Goal: Transaction & Acquisition: Obtain resource

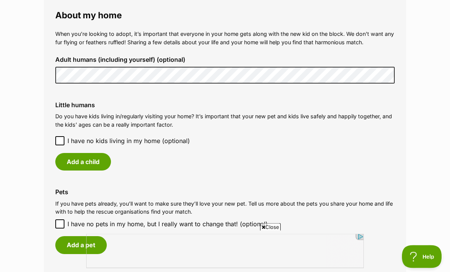
scroll to position [590, 0]
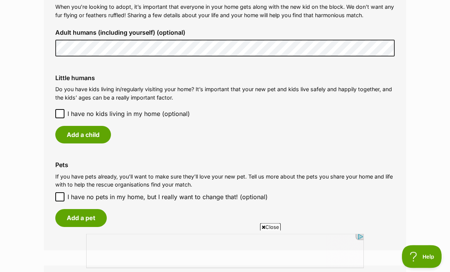
click at [63, 192] on input "I have no pets in my home, but I really want to change that! (optional)" at bounding box center [59, 196] width 9 height 9
checkbox input "true"
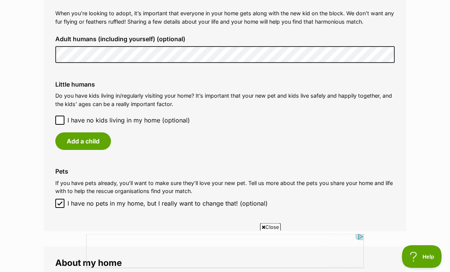
click at [95, 143] on button "Add a child" at bounding box center [83, 142] width 56 height 18
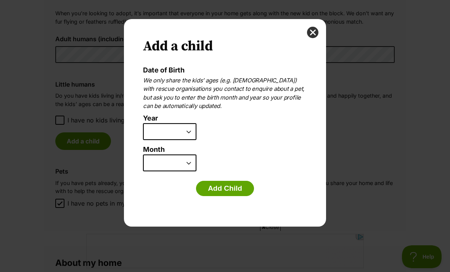
scroll to position [0, 0]
click at [189, 133] on select "2025 2024 2023 2022 2021 2020 2019 2018 2017 2016 2015 2014 2013 2012 2011 2010…" at bounding box center [169, 131] width 53 height 17
select select "2010"
click at [178, 163] on select "January February March April May June July August September October November De…" at bounding box center [169, 162] width 53 height 17
select select "12"
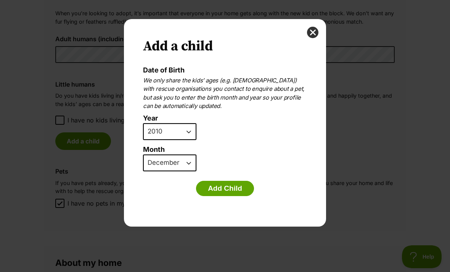
click at [225, 187] on button "Add Child" at bounding box center [225, 188] width 58 height 15
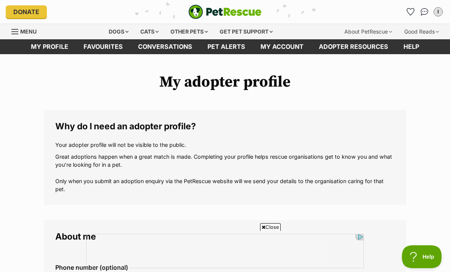
scroll to position [584, 0]
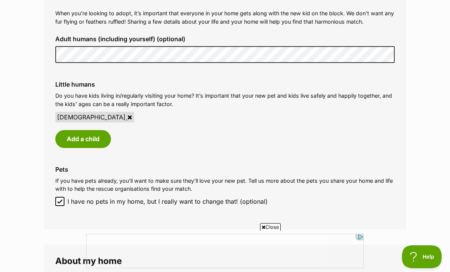
click at [98, 138] on button "Add a child" at bounding box center [83, 139] width 56 height 18
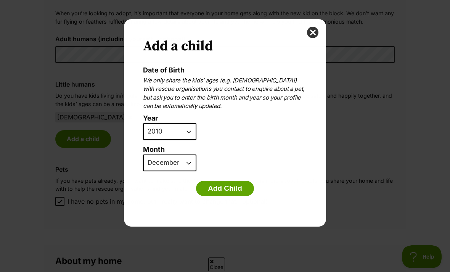
scroll to position [0, 0]
click at [184, 125] on select "2025 2024 2023 2022 2021 2020 2019 2018 2017 2016 2015 2014 2013 2012 2011 2010…" at bounding box center [169, 131] width 53 height 17
select select "2009"
click at [189, 165] on select "January February March April May June July August September October November De…" at bounding box center [169, 162] width 53 height 17
select select "7"
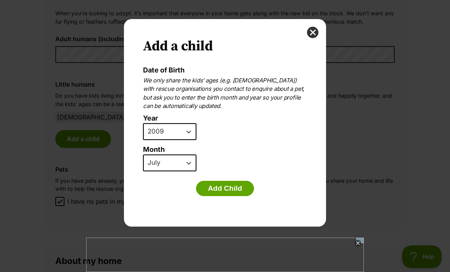
click at [235, 186] on button "Add Child" at bounding box center [225, 188] width 58 height 15
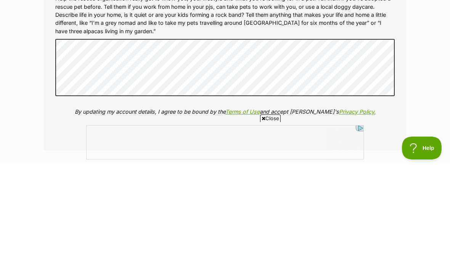
scroll to position [881, 0]
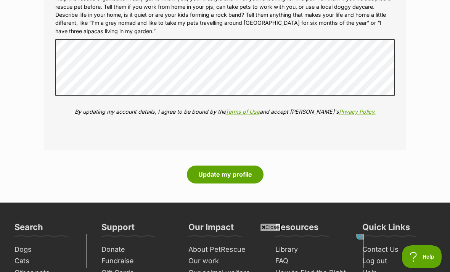
click at [257, 165] on button "Update my profile" at bounding box center [225, 174] width 77 height 18
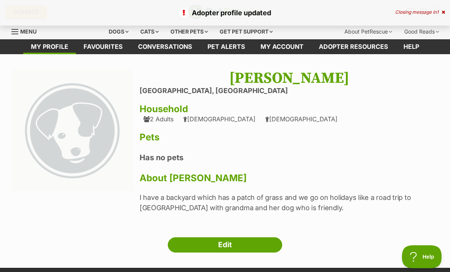
click at [280, 245] on link "Edit" at bounding box center [225, 244] width 114 height 15
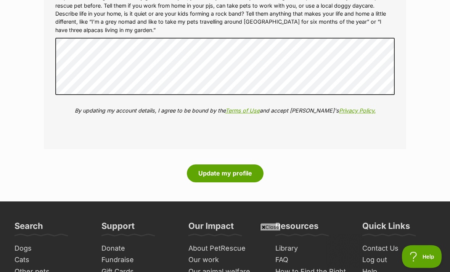
scroll to position [898, 0]
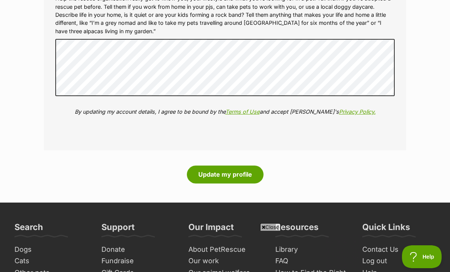
click at [237, 172] on button "Update my profile" at bounding box center [225, 174] width 77 height 18
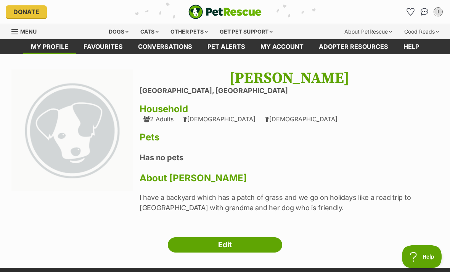
click at [145, 33] on div "Cats" at bounding box center [149, 31] width 29 height 15
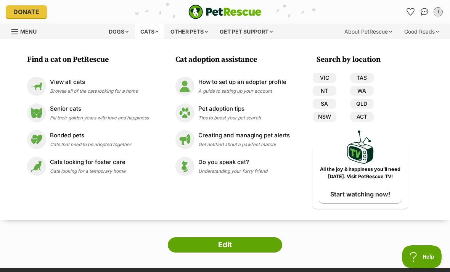
click at [327, 77] on link "VIC" at bounding box center [325, 78] width 24 height 10
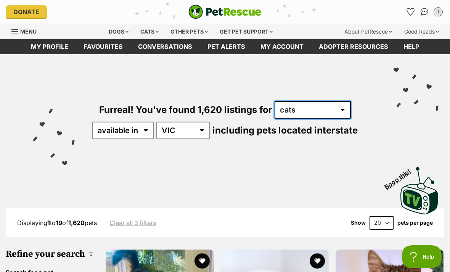
click at [277, 111] on select "any type of pet cats dogs other pets" at bounding box center [312, 110] width 76 height 18
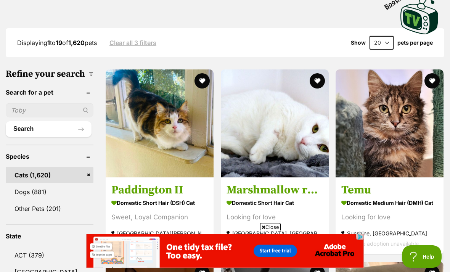
scroll to position [181, 0]
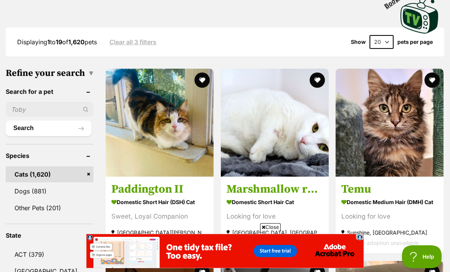
click at [384, 41] on select "20 40 60" at bounding box center [381, 42] width 24 height 14
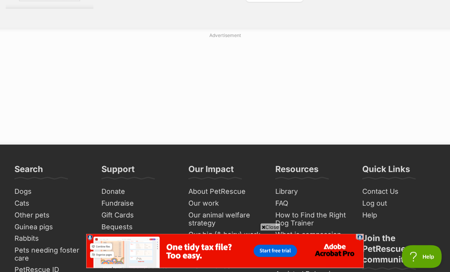
scroll to position [1828, 0]
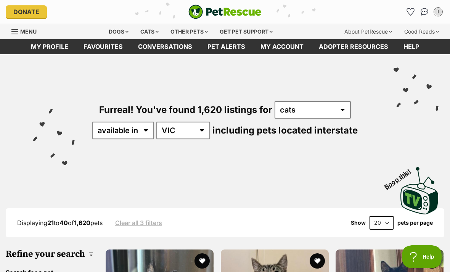
click at [384, 217] on select "20 40 60" at bounding box center [381, 223] width 24 height 14
select select "40"
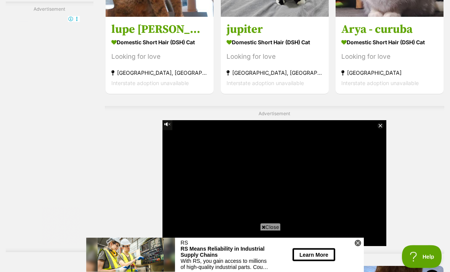
scroll to position [2749, 0]
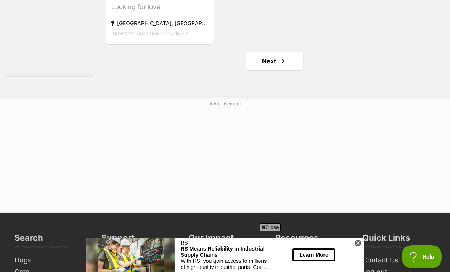
click at [279, 66] on span "Next page" at bounding box center [283, 60] width 8 height 9
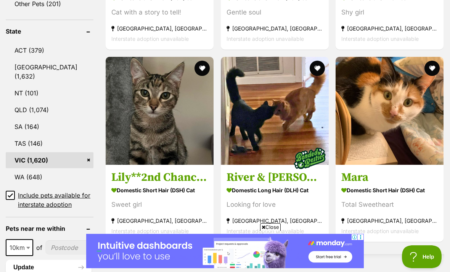
scroll to position [419, 0]
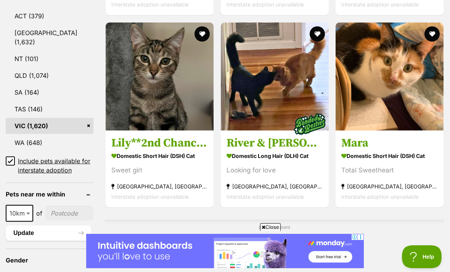
click at [171, 130] on img at bounding box center [160, 76] width 108 height 108
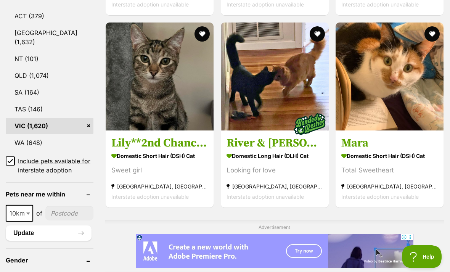
scroll to position [443, 0]
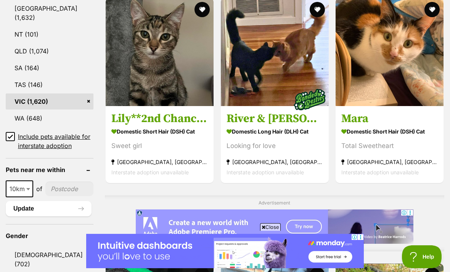
click at [195, 13] on button "favourite" at bounding box center [201, 9] width 15 height 15
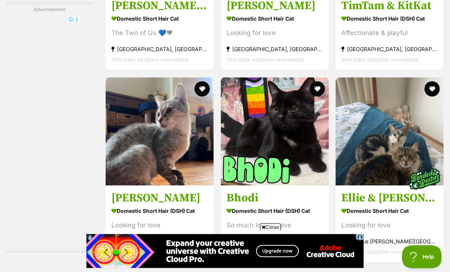
scroll to position [1722, 0]
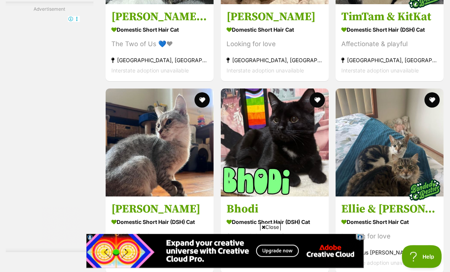
click at [403, 24] on h3 "TimTam & KitKat" at bounding box center [389, 17] width 96 height 14
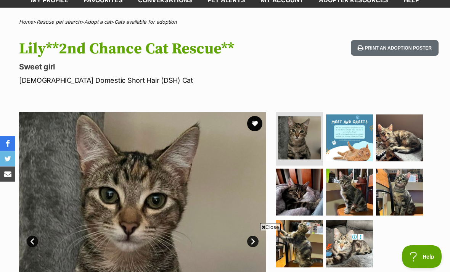
scroll to position [39, 0]
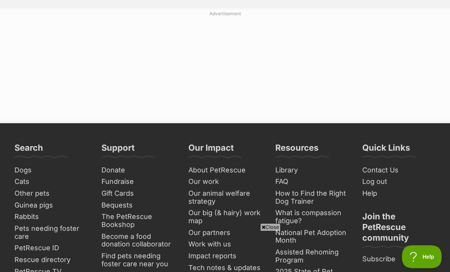
scroll to position [3757, 0]
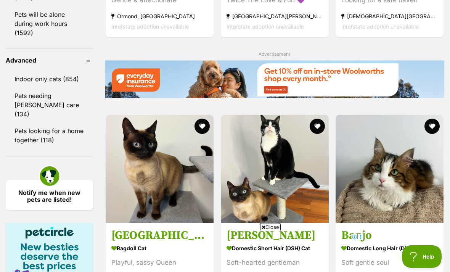
scroll to position [1154, 0]
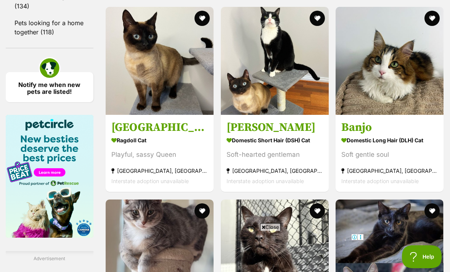
click at [194, 26] on button "favourite" at bounding box center [201, 18] width 15 height 15
click at [168, 109] on img at bounding box center [160, 61] width 108 height 108
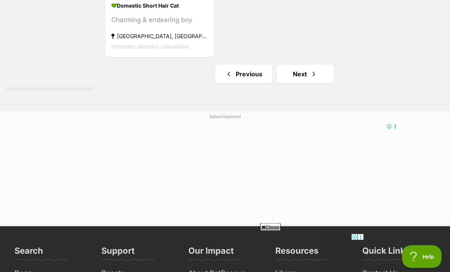
scroll to position [3311, 0]
click at [304, 83] on link "Next" at bounding box center [305, 74] width 57 height 18
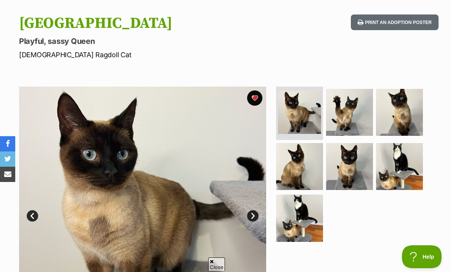
scroll to position [51, 0]
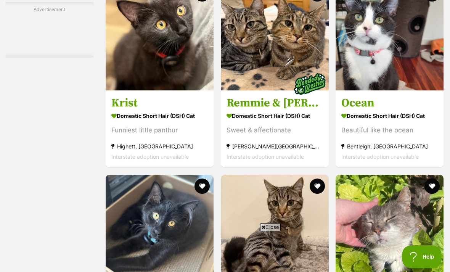
scroll to position [1636, 0]
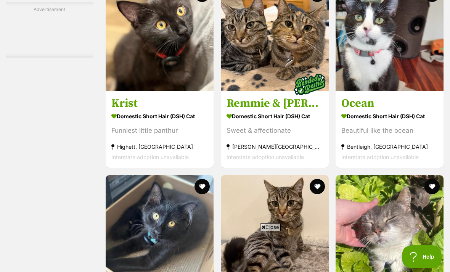
click at [297, 91] on img at bounding box center [275, 37] width 108 height 108
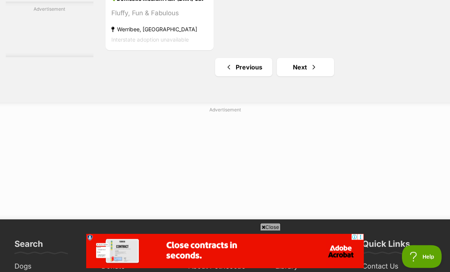
scroll to position [3317, 0]
click at [298, 76] on link "Next" at bounding box center [305, 67] width 57 height 18
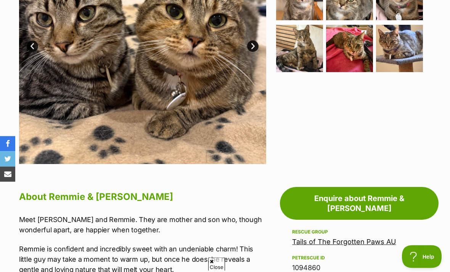
scroll to position [184, 0]
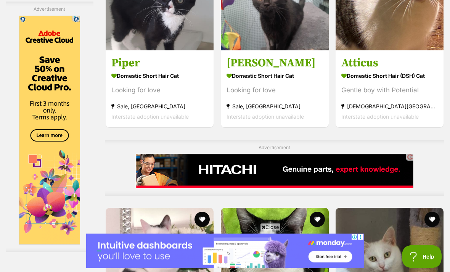
scroll to position [1939, 0]
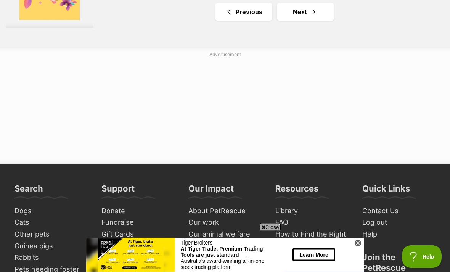
scroll to position [3444, 0]
click at [309, 21] on link "Next" at bounding box center [305, 12] width 57 height 18
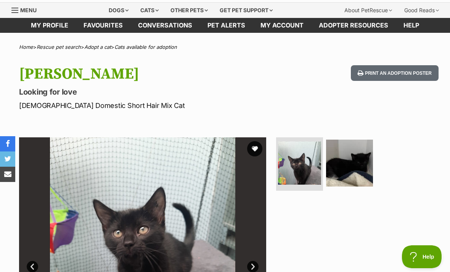
scroll to position [10, 0]
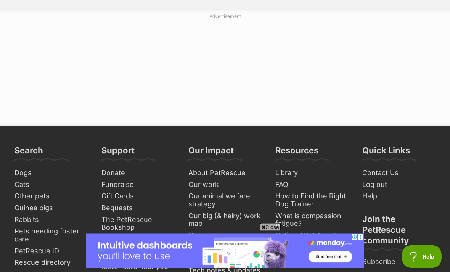
scroll to position [3411, 0]
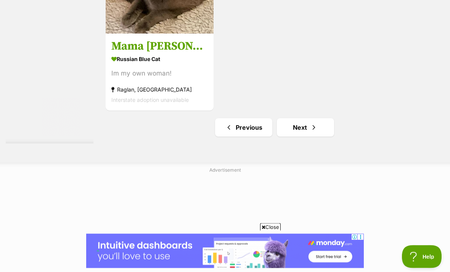
scroll to position [3257, 0]
click at [180, 79] on div "Im my own woman!" at bounding box center [159, 73] width 96 height 10
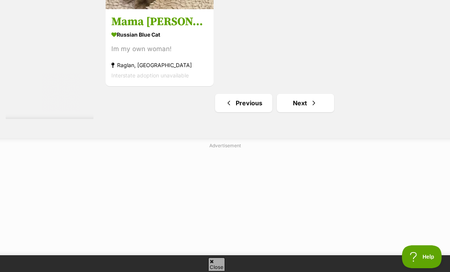
click at [310, 107] on span "Next page" at bounding box center [314, 102] width 8 height 9
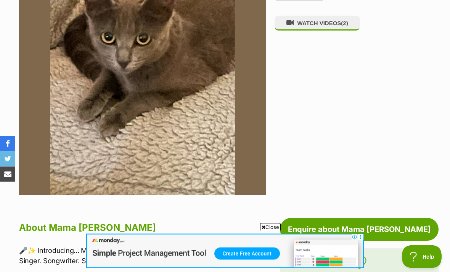
scroll to position [156, 0]
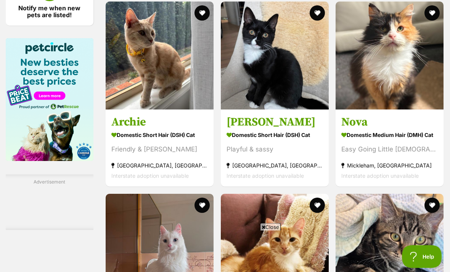
scroll to position [1231, 0]
click at [180, 74] on img at bounding box center [160, 56] width 108 height 108
click at [194, 21] on button "favourite" at bounding box center [201, 12] width 15 height 15
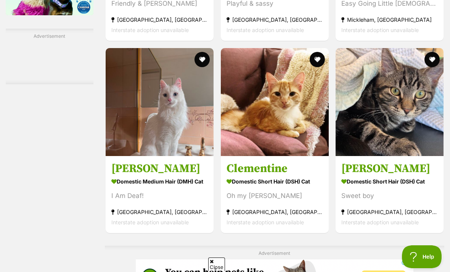
scroll to position [1379, 0]
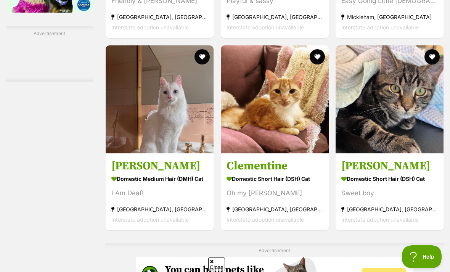
click at [290, 127] on img at bounding box center [275, 99] width 108 height 108
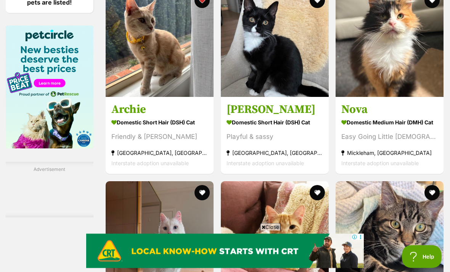
scroll to position [1243, 0]
click at [305, 89] on img at bounding box center [275, 43] width 108 height 108
click at [313, 8] on button "favourite" at bounding box center [316, 0] width 15 height 15
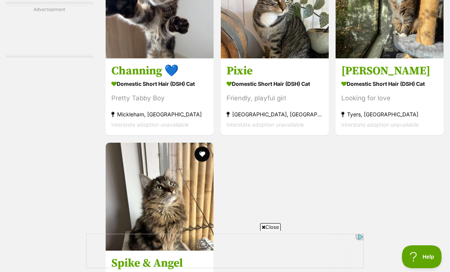
scroll to position [0, 0]
click at [121, 58] on img at bounding box center [160, 4] width 108 height 108
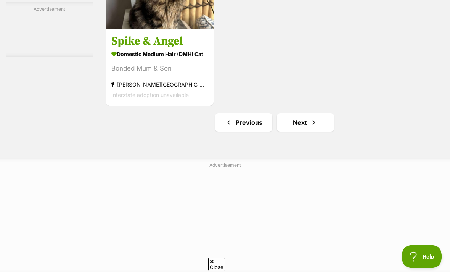
scroll to position [3333, 0]
click at [314, 131] on link "Next" at bounding box center [305, 122] width 57 height 18
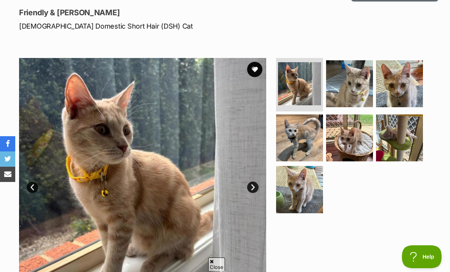
click at [364, 89] on img at bounding box center [349, 83] width 47 height 47
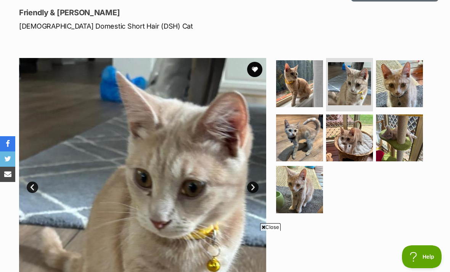
click at [404, 95] on img at bounding box center [399, 83] width 47 height 47
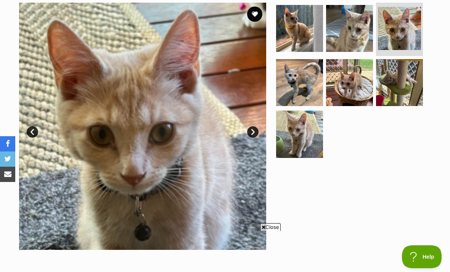
scroll to position [159, 0]
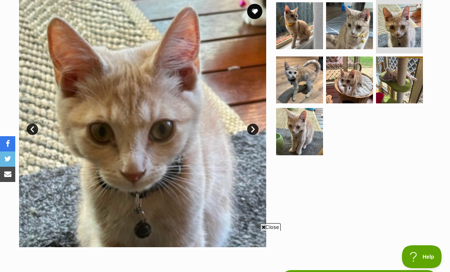
click at [312, 70] on img at bounding box center [299, 79] width 47 height 47
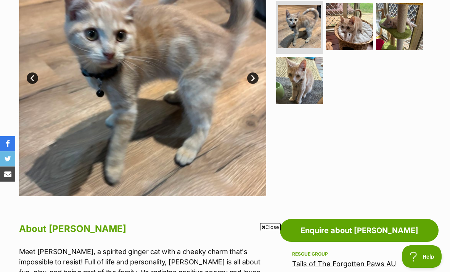
scroll to position [181, 0]
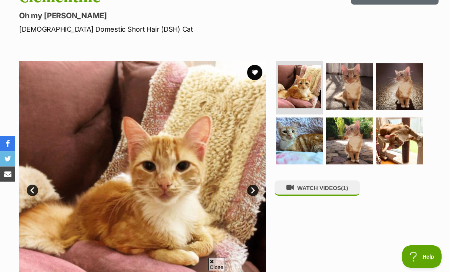
scroll to position [98, 0]
click at [346, 83] on img at bounding box center [349, 86] width 47 height 47
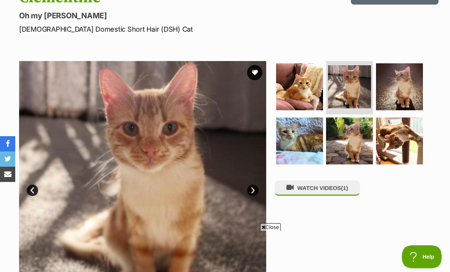
scroll to position [0, 0]
click at [406, 104] on img at bounding box center [399, 86] width 47 height 47
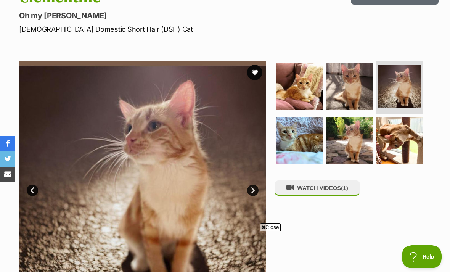
click at [373, 134] on img at bounding box center [349, 140] width 47 height 47
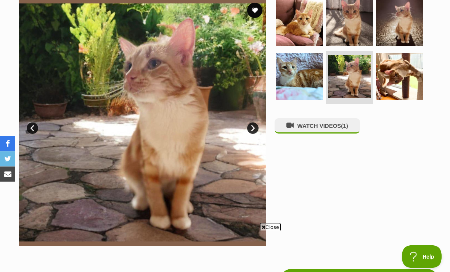
scroll to position [131, 0]
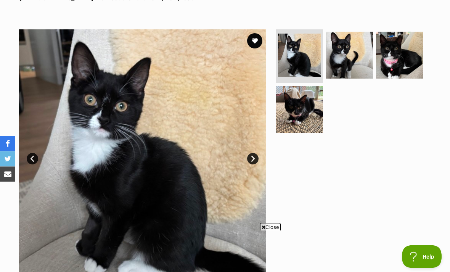
scroll to position [129, 0]
click at [355, 54] on img at bounding box center [349, 55] width 47 height 47
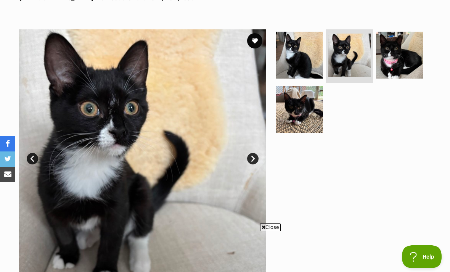
scroll to position [0, 0]
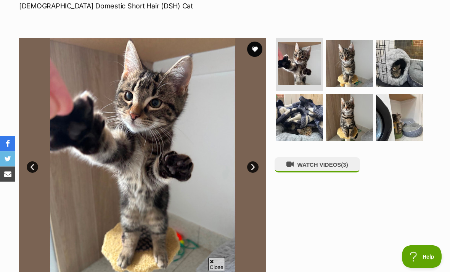
scroll to position [121, 0]
click at [355, 69] on img at bounding box center [349, 63] width 47 height 47
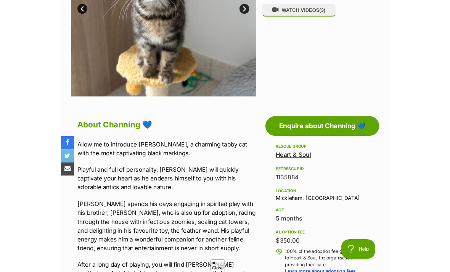
scroll to position [313, 0]
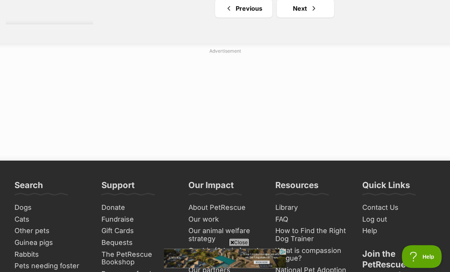
scroll to position [3388, 0]
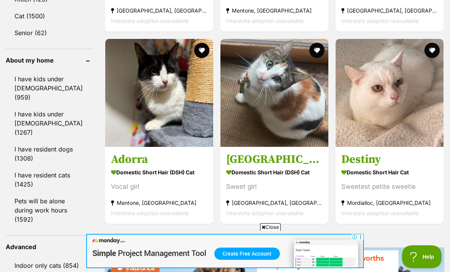
click at [303, 107] on img at bounding box center [274, 93] width 108 height 108
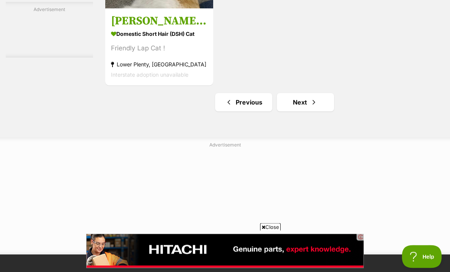
scroll to position [3283, 0]
click at [310, 107] on span "Next page" at bounding box center [314, 102] width 8 height 9
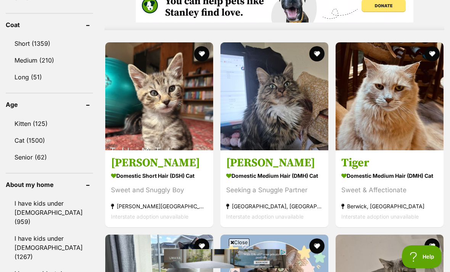
click at [194, 61] on button "favourite" at bounding box center [201, 53] width 15 height 15
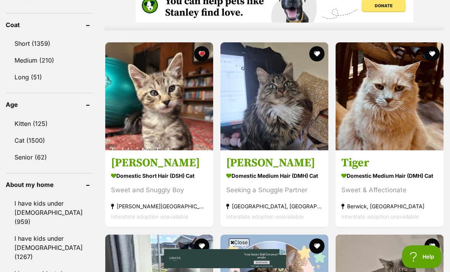
click at [136, 104] on img at bounding box center [159, 96] width 108 height 108
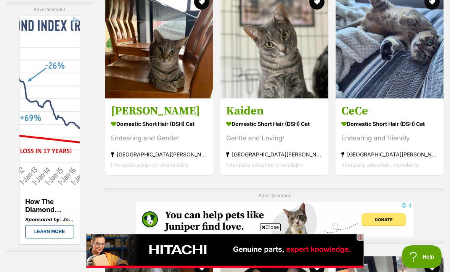
click at [183, 98] on img at bounding box center [159, 44] width 108 height 108
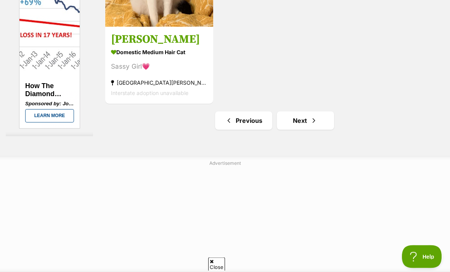
scroll to position [3336, 0]
click at [310, 125] on span "Next page" at bounding box center [314, 120] width 8 height 9
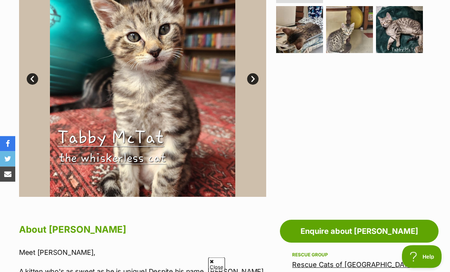
scroll to position [191, 0]
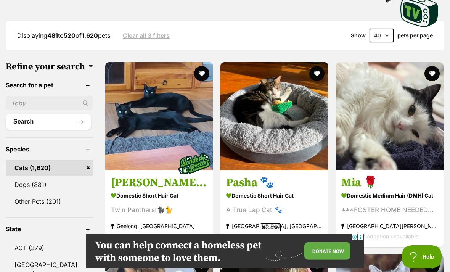
click at [119, 114] on img at bounding box center [159, 116] width 108 height 108
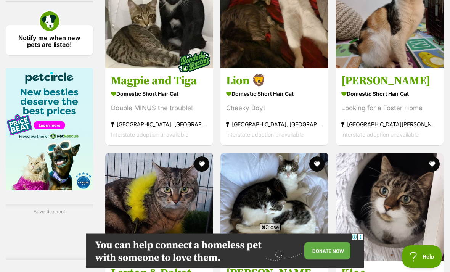
scroll to position [1201, 0]
click at [157, 63] on img at bounding box center [159, 14] width 108 height 108
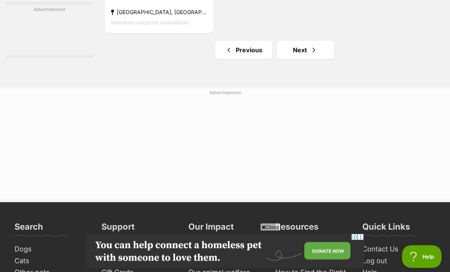
scroll to position [3335, 0]
click at [314, 59] on link "Next" at bounding box center [305, 50] width 57 height 18
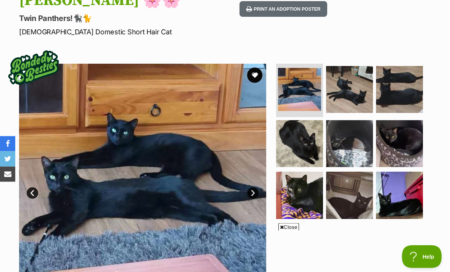
scroll to position [99, 0]
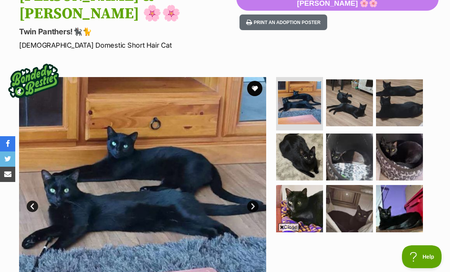
click at [352, 82] on img at bounding box center [349, 102] width 47 height 47
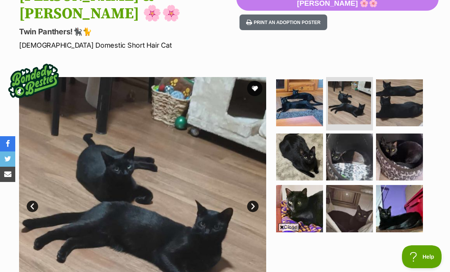
scroll to position [0, 0]
click at [366, 138] on img at bounding box center [349, 156] width 47 height 47
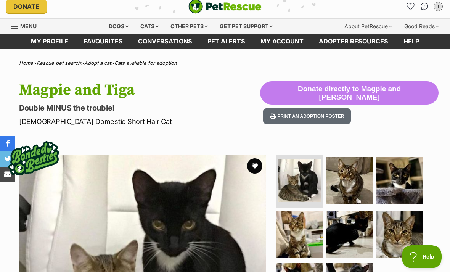
scroll to position [4, 0]
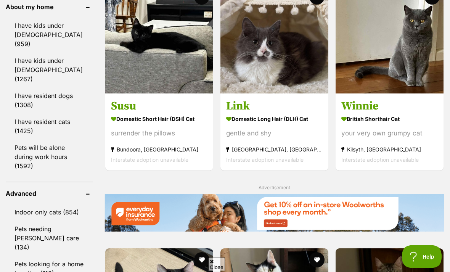
scroll to position [913, 0]
click at [388, 93] on img at bounding box center [389, 40] width 108 height 108
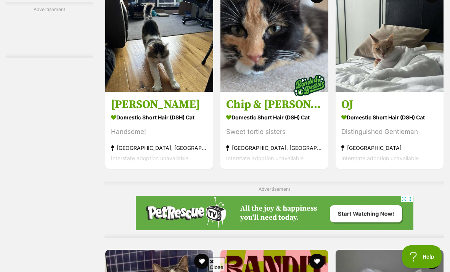
scroll to position [2742, 0]
click at [180, 92] on img at bounding box center [159, 38] width 108 height 108
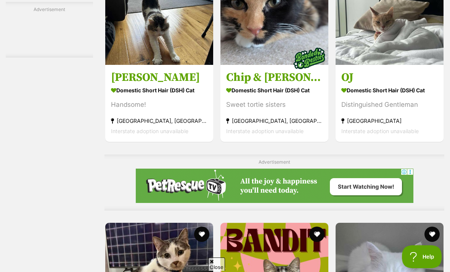
scroll to position [2781, 0]
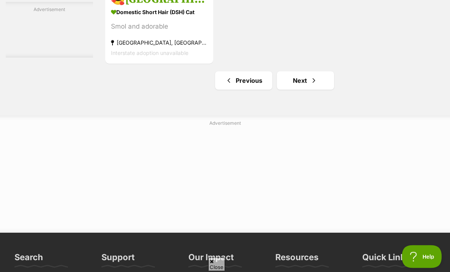
scroll to position [3305, 0]
click at [311, 90] on link "Next" at bounding box center [305, 80] width 57 height 18
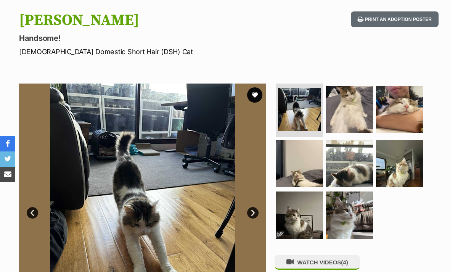
scroll to position [75, 0]
click at [388, 110] on img at bounding box center [399, 109] width 47 height 47
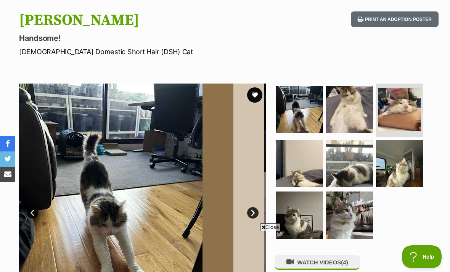
scroll to position [0, 0]
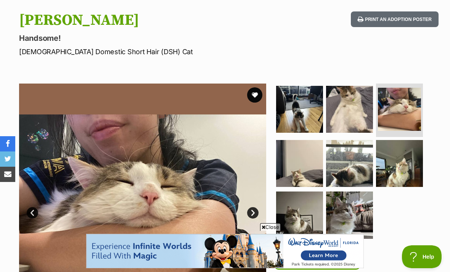
click at [356, 109] on img at bounding box center [349, 109] width 47 height 47
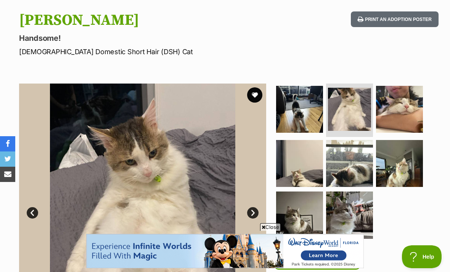
click at [315, 162] on img at bounding box center [299, 163] width 47 height 47
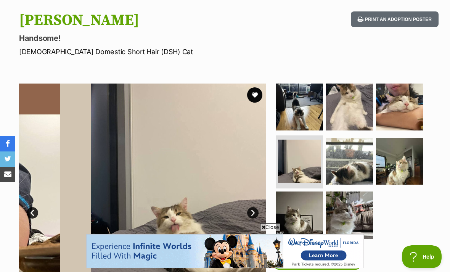
click at [394, 107] on img at bounding box center [399, 106] width 47 height 47
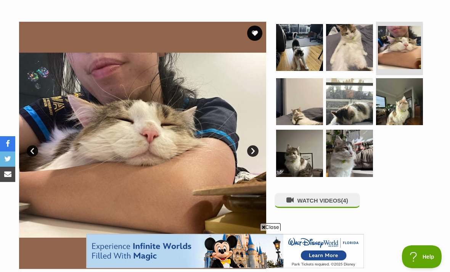
scroll to position [138, 0]
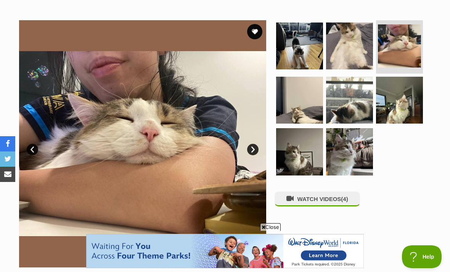
click at [303, 107] on img at bounding box center [299, 100] width 47 height 47
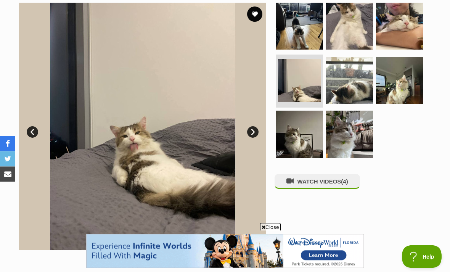
scroll to position [144, 0]
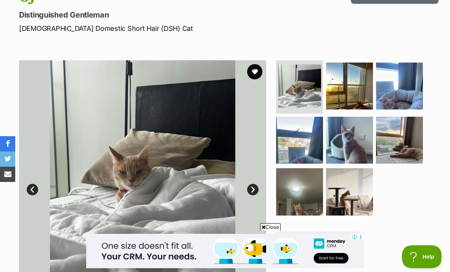
click at [356, 146] on img at bounding box center [349, 140] width 47 height 47
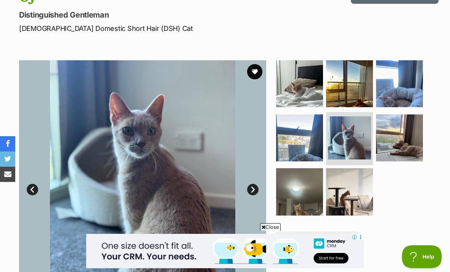
click at [310, 88] on img at bounding box center [299, 83] width 47 height 47
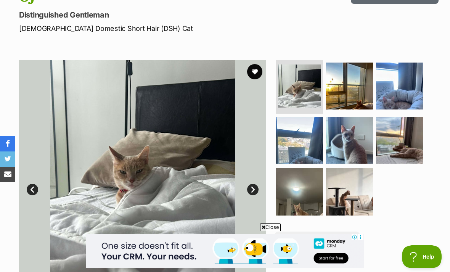
click at [390, 86] on img at bounding box center [399, 86] width 47 height 47
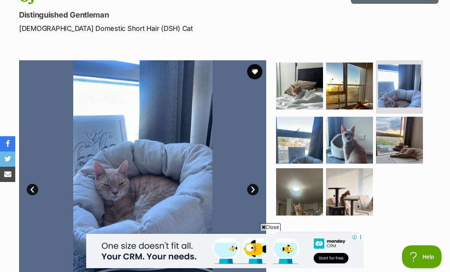
click at [366, 92] on img at bounding box center [349, 86] width 47 height 47
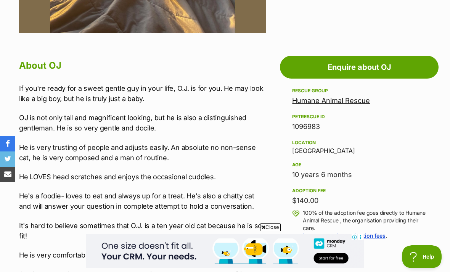
scroll to position [374, 0]
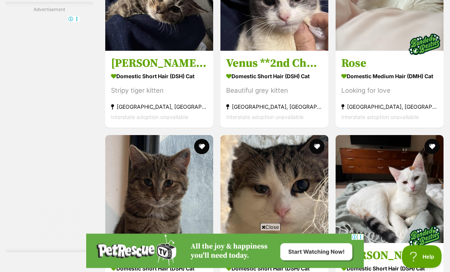
scroll to position [1747, 0]
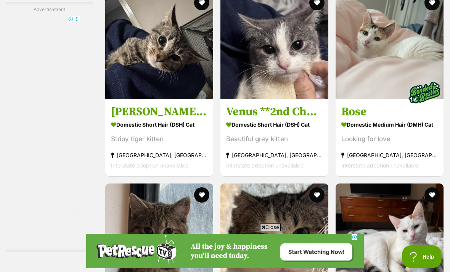
scroll to position [0, 0]
click at [194, 10] on button "favourite" at bounding box center [201, 2] width 15 height 15
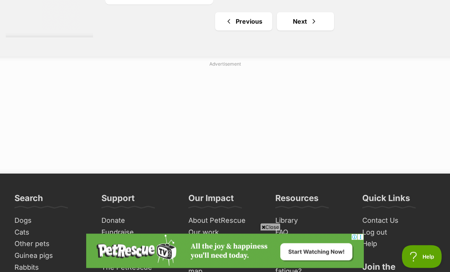
scroll to position [3434, 0]
click at [310, 30] on link "Next" at bounding box center [305, 21] width 57 height 18
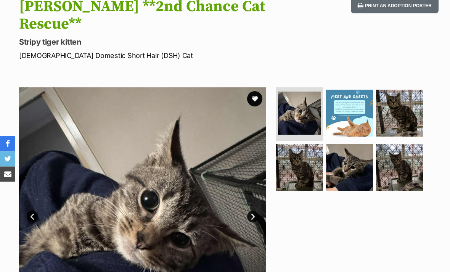
scroll to position [103, 0]
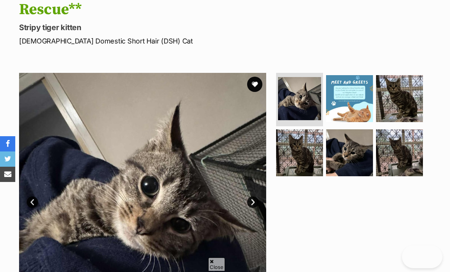
click at [399, 95] on img at bounding box center [399, 98] width 47 height 47
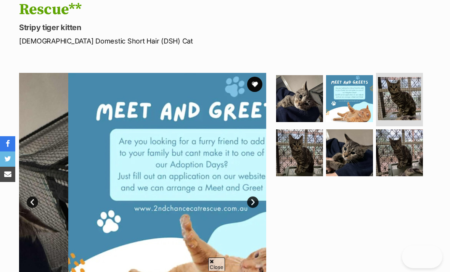
scroll to position [109, 0]
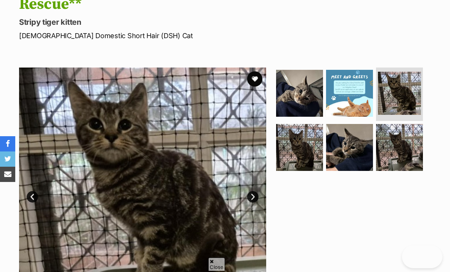
click at [397, 96] on img at bounding box center [399, 93] width 43 height 43
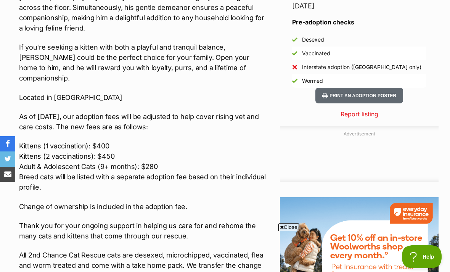
scroll to position [0, 0]
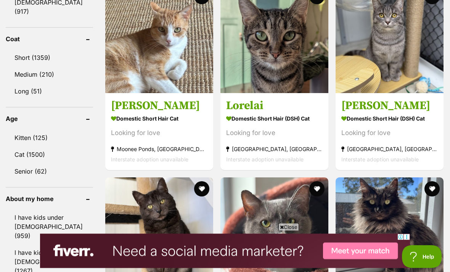
scroll to position [668, 0]
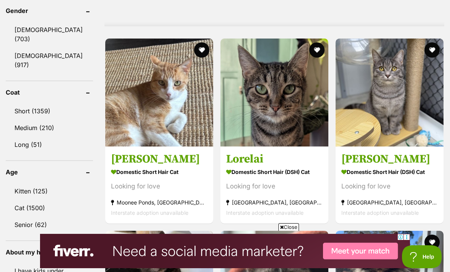
click at [308, 109] on img at bounding box center [274, 92] width 108 height 108
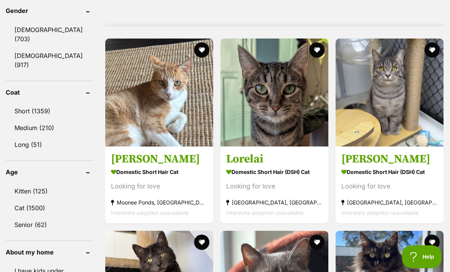
scroll to position [693, 0]
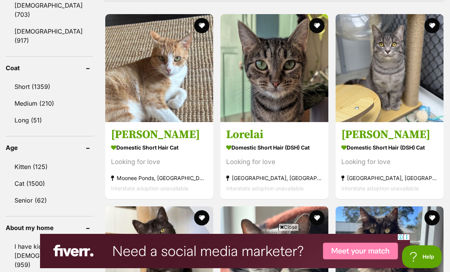
click at [309, 74] on img at bounding box center [274, 68] width 108 height 108
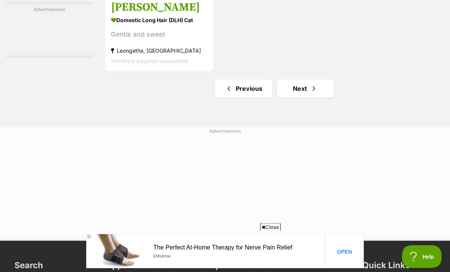
scroll to position [3297, 0]
click at [295, 98] on link "Next" at bounding box center [305, 88] width 57 height 18
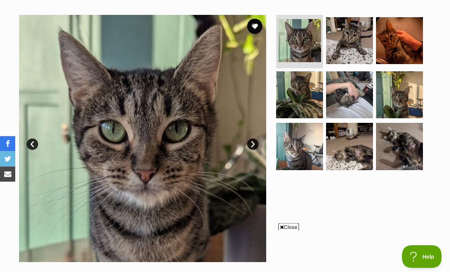
scroll to position [144, 0]
click at [359, 100] on img at bounding box center [349, 94] width 47 height 47
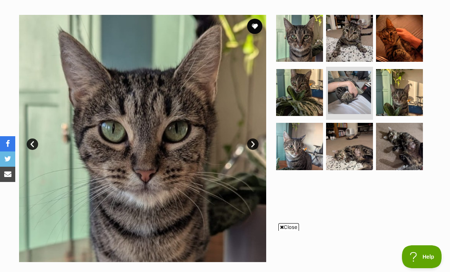
scroll to position [0, 0]
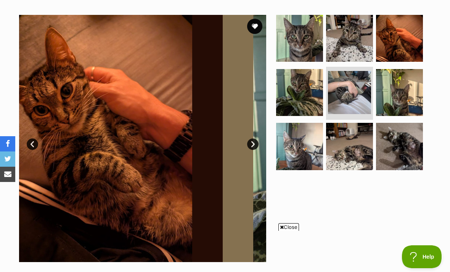
click at [348, 98] on img at bounding box center [349, 92] width 43 height 43
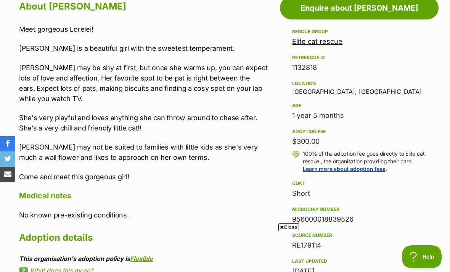
scroll to position [432, 0]
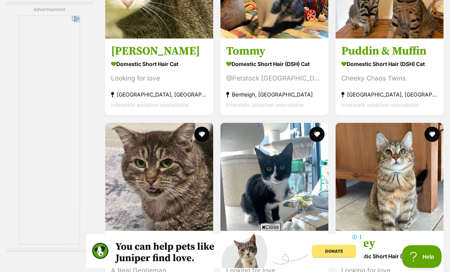
scroll to position [2146, 0]
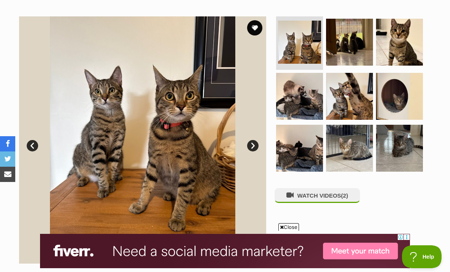
click at [345, 88] on img at bounding box center [349, 96] width 47 height 47
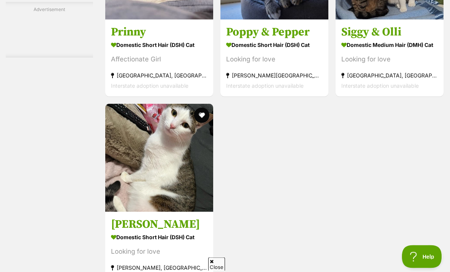
scroll to position [3080, 0]
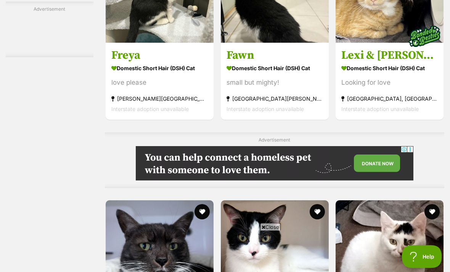
scroll to position [1947, 0]
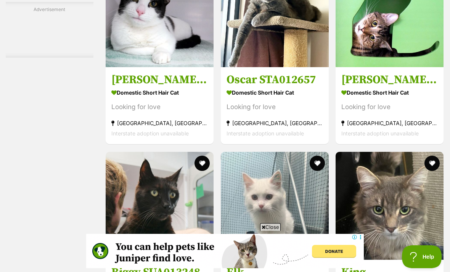
scroll to position [0, 0]
click at [305, 67] on img at bounding box center [275, 13] width 108 height 108
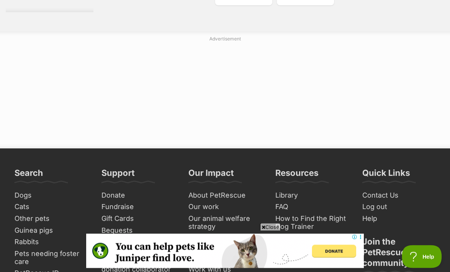
scroll to position [3460, 0]
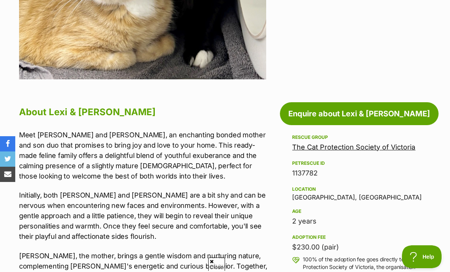
scroll to position [351, 0]
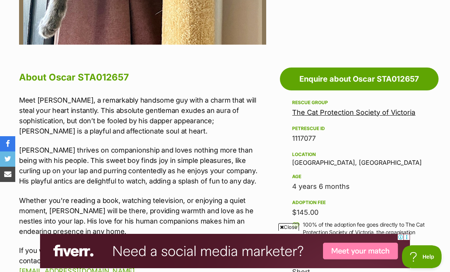
scroll to position [361, 0]
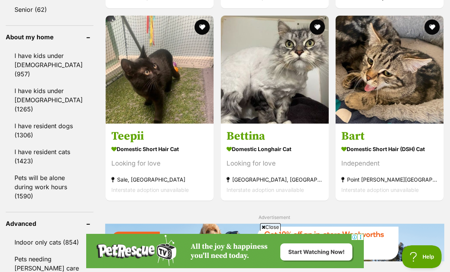
scroll to position [886, 0]
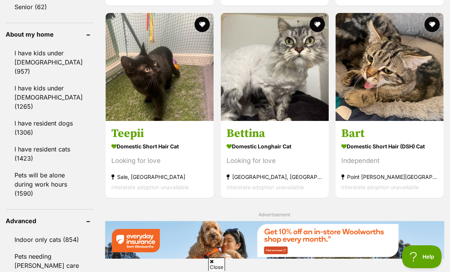
click at [374, 94] on img at bounding box center [389, 67] width 108 height 108
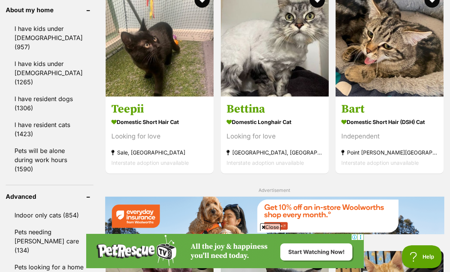
scroll to position [0, 0]
click at [435, 8] on button "favourite" at bounding box center [431, -1] width 15 height 15
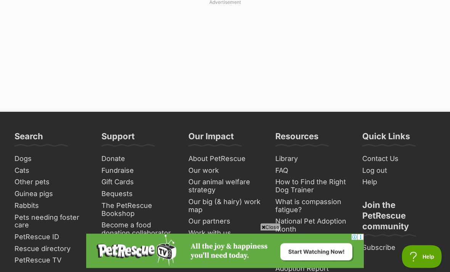
scroll to position [3424, 0]
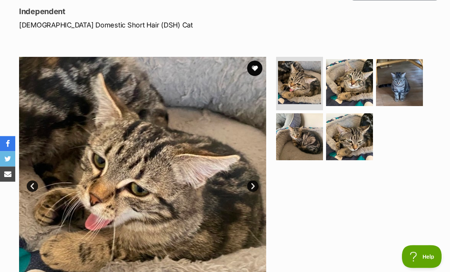
scroll to position [116, 0]
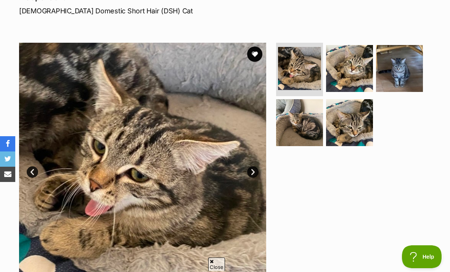
click at [349, 79] on img at bounding box center [349, 68] width 47 height 47
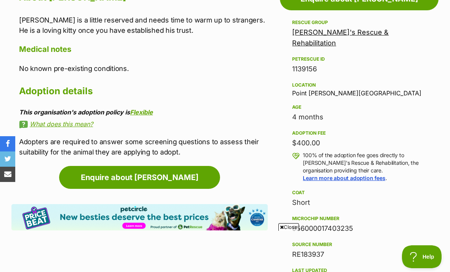
scroll to position [442, 0]
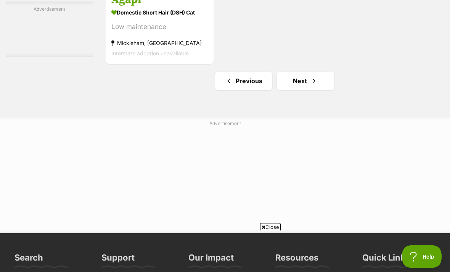
scroll to position [3309, 0]
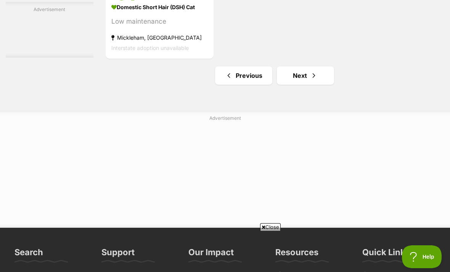
click at [306, 85] on link "Next" at bounding box center [305, 75] width 57 height 18
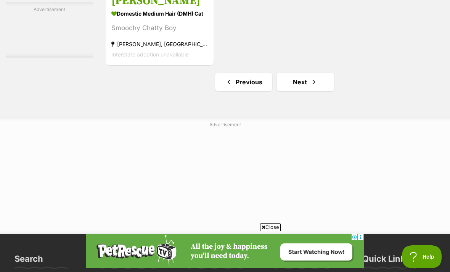
scroll to position [3426, 0]
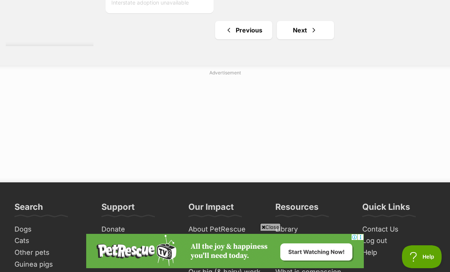
click at [303, 39] on link "Next" at bounding box center [305, 30] width 57 height 18
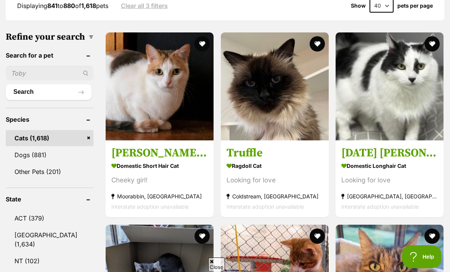
click at [304, 96] on img at bounding box center [275, 86] width 108 height 108
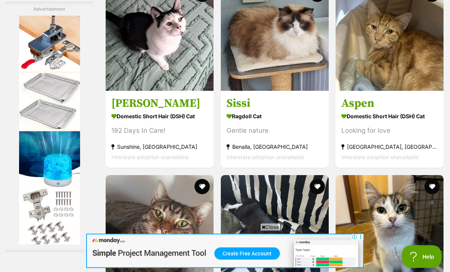
scroll to position [1640, 0]
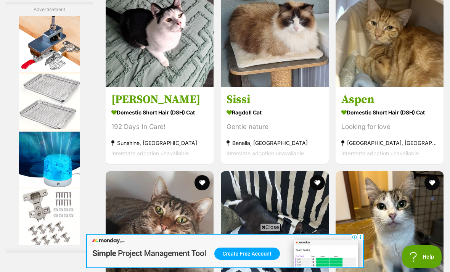
click at [300, 87] on img at bounding box center [275, 33] width 108 height 108
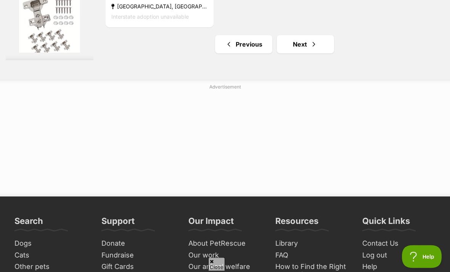
scroll to position [3340, 0]
click at [310, 53] on link "Next" at bounding box center [305, 44] width 57 height 18
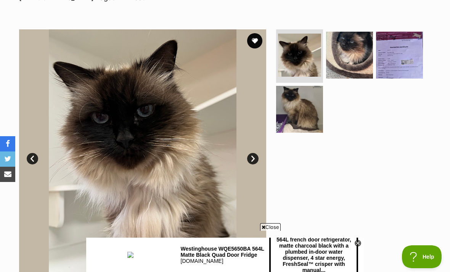
scroll to position [129, 0]
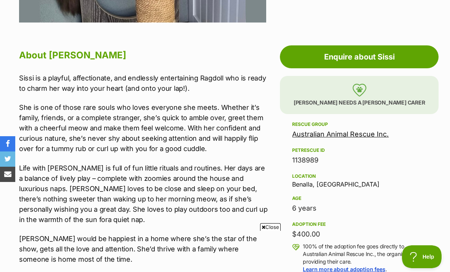
scroll to position [384, 0]
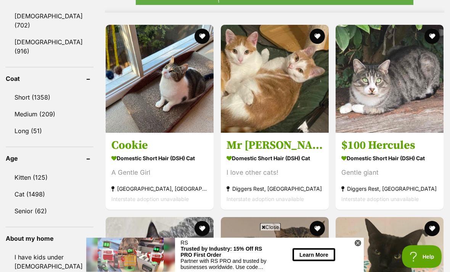
scroll to position [682, 0]
click at [385, 152] on h3 "$100 Hercules" at bounding box center [389, 145] width 96 height 14
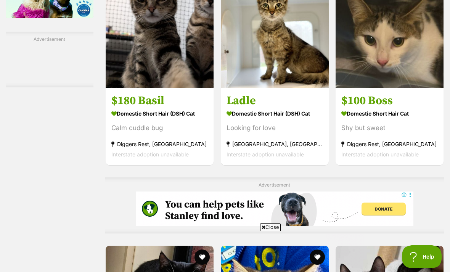
scroll to position [0, 0]
click at [179, 88] on img at bounding box center [160, 34] width 108 height 108
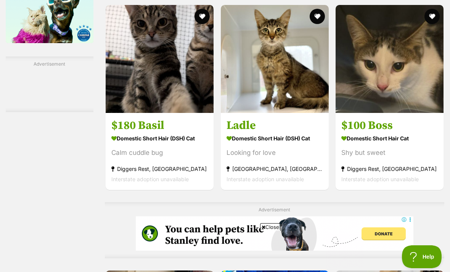
scroll to position [1348, 0]
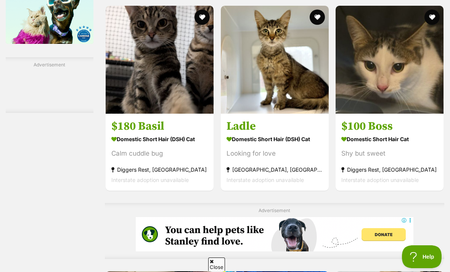
click at [194, 25] on button "favourite" at bounding box center [201, 17] width 15 height 15
click at [292, 95] on img at bounding box center [275, 60] width 108 height 108
click at [373, 97] on img at bounding box center [389, 60] width 108 height 108
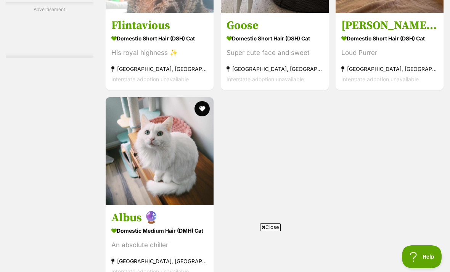
scroll to position [0, 0]
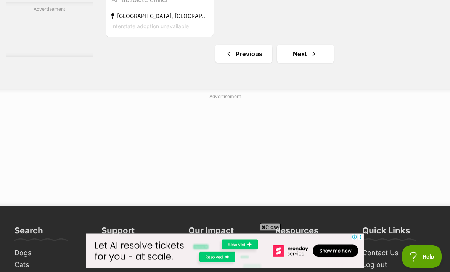
scroll to position [3331, 0]
click at [310, 58] on span "Next page" at bounding box center [314, 53] width 8 height 9
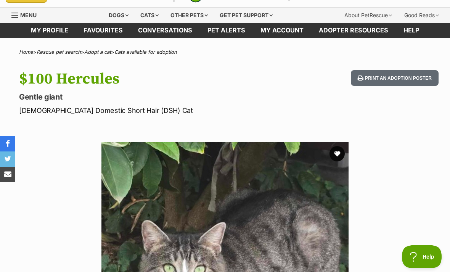
scroll to position [17, 0]
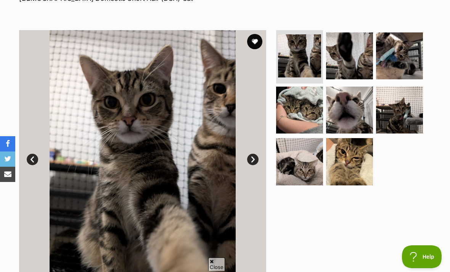
click at [349, 72] on img at bounding box center [349, 55] width 47 height 47
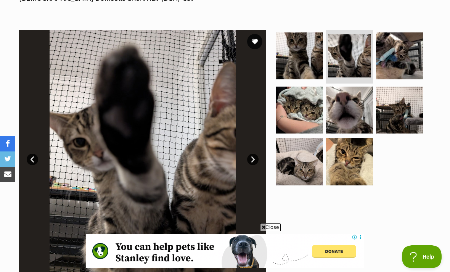
click at [351, 163] on img at bounding box center [349, 161] width 47 height 47
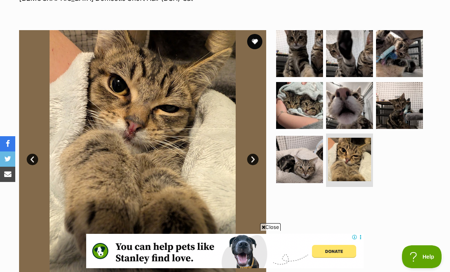
click at [397, 65] on img at bounding box center [399, 53] width 47 height 47
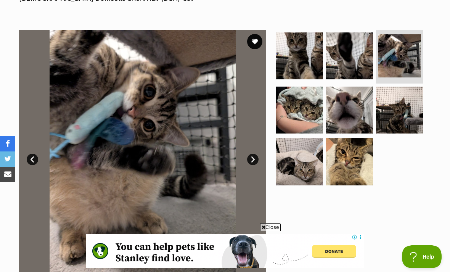
click at [397, 104] on img at bounding box center [399, 110] width 47 height 47
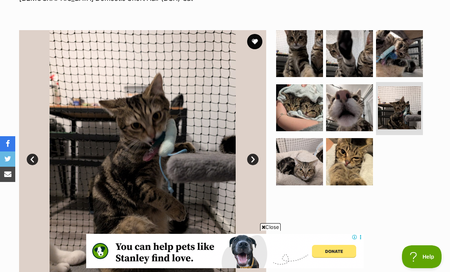
click at [359, 157] on img at bounding box center [349, 161] width 47 height 47
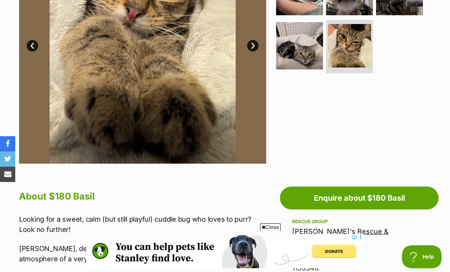
scroll to position [235, 0]
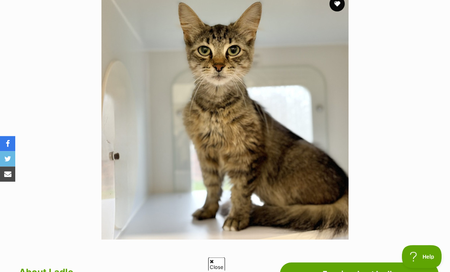
scroll to position [139, 0]
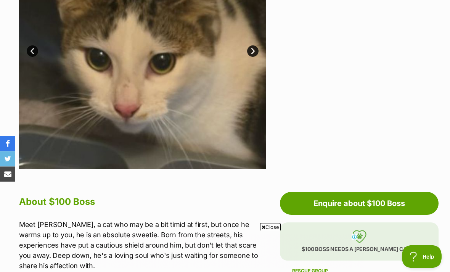
scroll to position [141, 0]
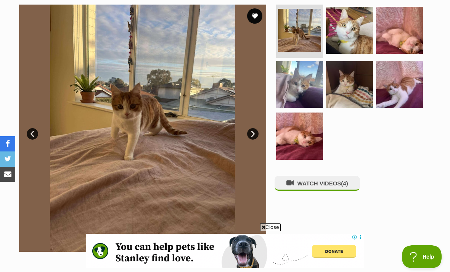
scroll to position [147, 0]
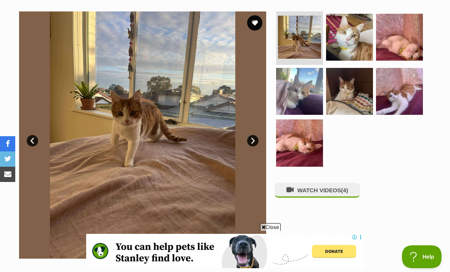
click at [310, 144] on img at bounding box center [299, 142] width 47 height 47
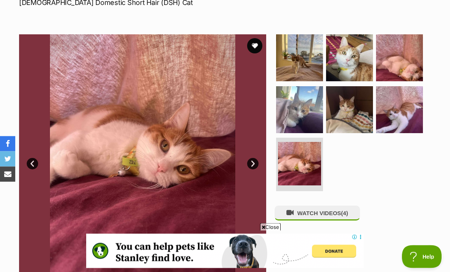
scroll to position [117, 0]
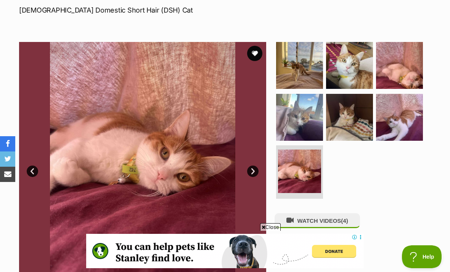
click at [401, 115] on img at bounding box center [399, 117] width 47 height 47
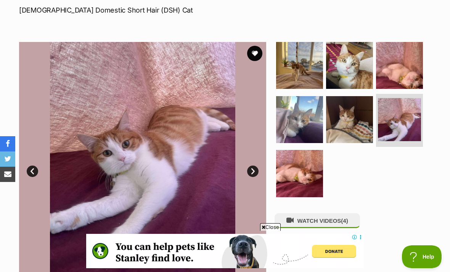
click at [366, 117] on img at bounding box center [349, 119] width 47 height 47
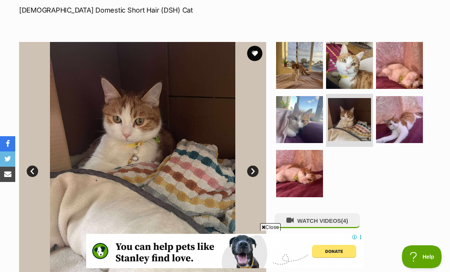
click at [303, 115] on img at bounding box center [299, 119] width 47 height 47
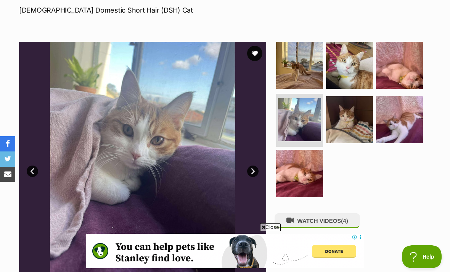
scroll to position [141, 0]
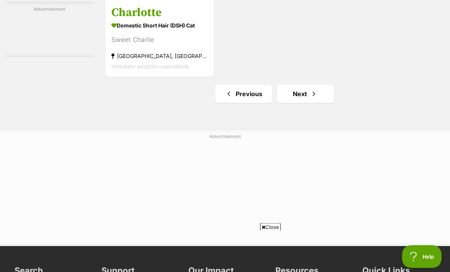
scroll to position [3362, 0]
click at [310, 103] on link "Next" at bounding box center [305, 94] width 57 height 18
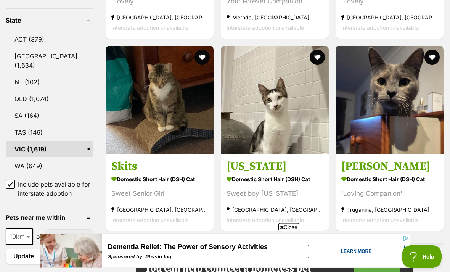
scroll to position [396, 0]
click at [377, 106] on img at bounding box center [389, 100] width 108 height 108
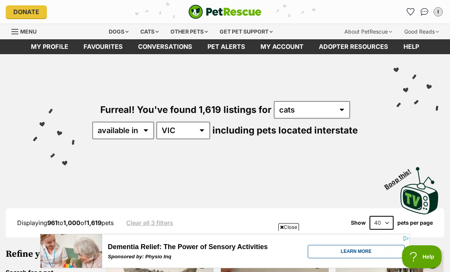
scroll to position [420, 0]
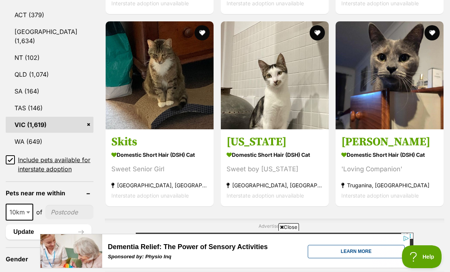
click at [432, 38] on button "favourite" at bounding box center [431, 32] width 15 height 15
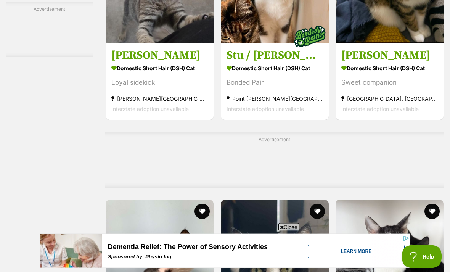
scroll to position [2793, 0]
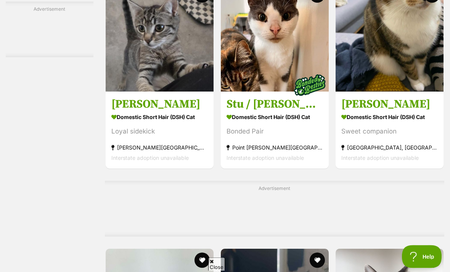
scroll to position [2739, 0]
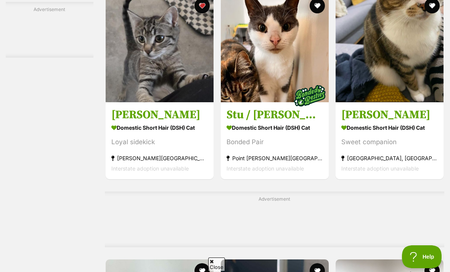
scroll to position [2730, 0]
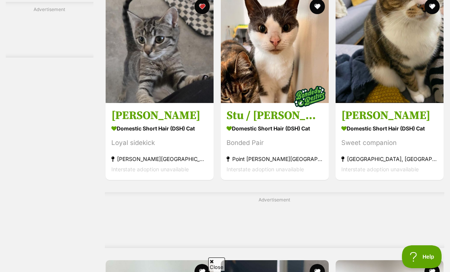
click at [227, 103] on img at bounding box center [275, 49] width 108 height 108
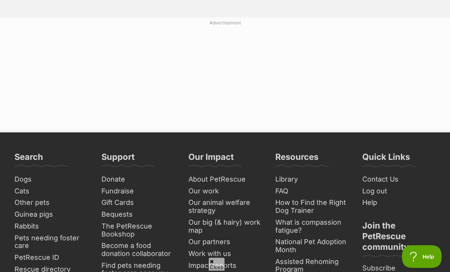
scroll to position [3404, 0]
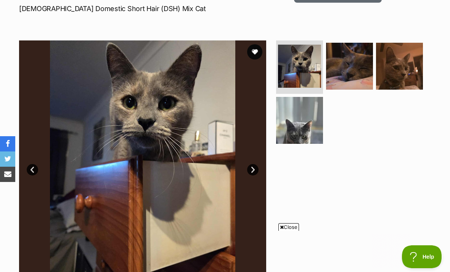
click at [300, 117] on img at bounding box center [299, 120] width 47 height 47
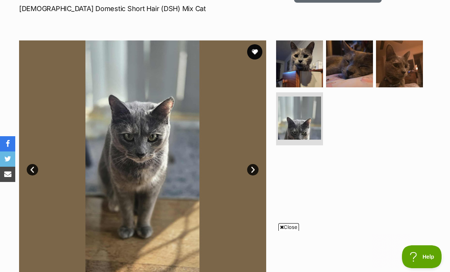
click at [391, 66] on img at bounding box center [399, 63] width 47 height 47
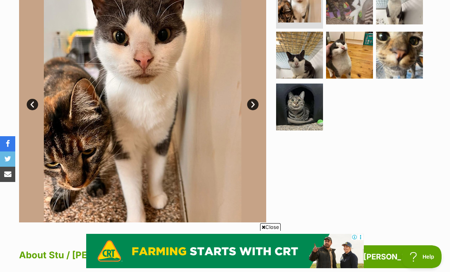
scroll to position [146, 0]
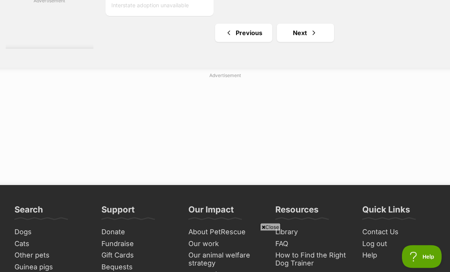
scroll to position [3351, 0]
click at [310, 37] on span "Next page" at bounding box center [314, 32] width 8 height 9
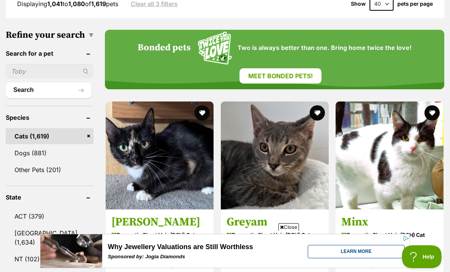
scroll to position [227, 0]
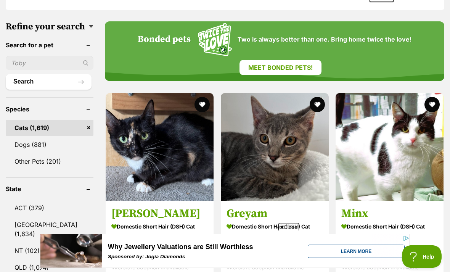
click at [21, 71] on input "text" at bounding box center [50, 63] width 88 height 14
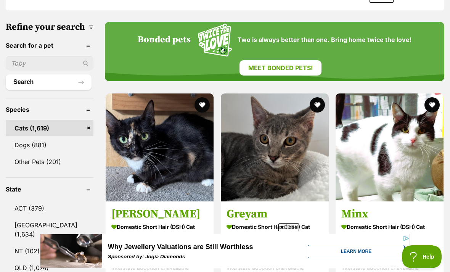
type input "C"
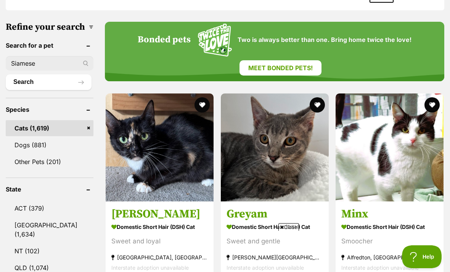
type input "Siamese"
click at [21, 90] on button "Search" at bounding box center [49, 81] width 86 height 15
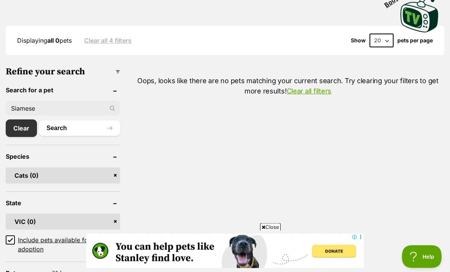
scroll to position [182, 0]
click at [14, 127] on link "Clear" at bounding box center [21, 128] width 31 height 18
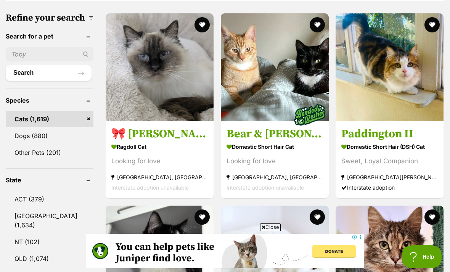
click at [16, 61] on input "text" at bounding box center [50, 54] width 88 height 14
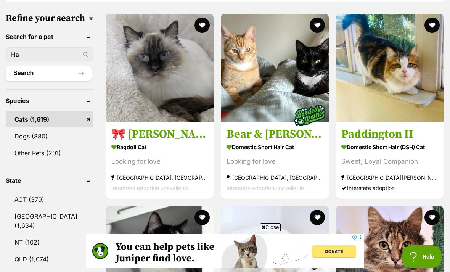
type input "H"
type input "Sphinx"
click at [19, 81] on button "Search" at bounding box center [49, 73] width 86 height 15
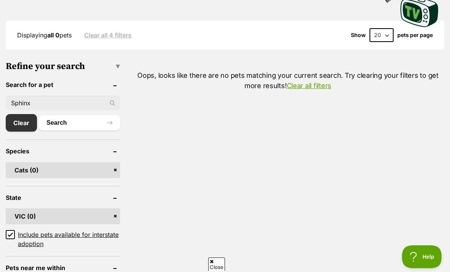
click at [15, 118] on link "Clear" at bounding box center [21, 123] width 31 height 18
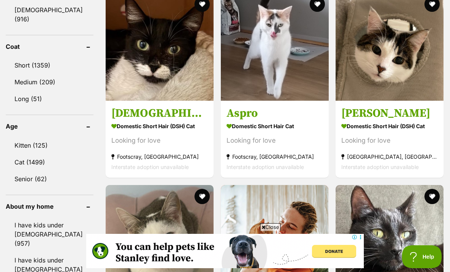
scroll to position [720, 0]
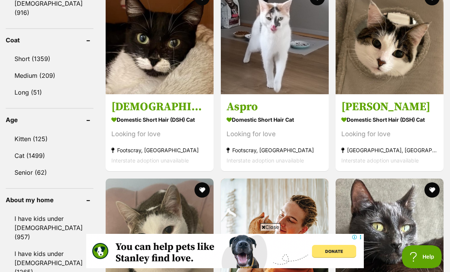
click at [48, 131] on link "Kitten (125)" at bounding box center [50, 139] width 88 height 16
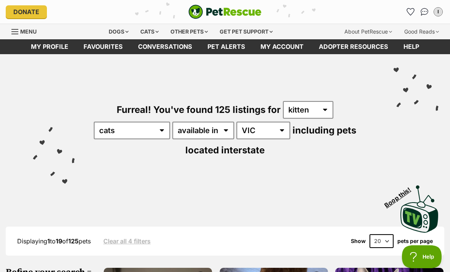
click at [178, 35] on div "Other pets" at bounding box center [189, 31] width 48 height 15
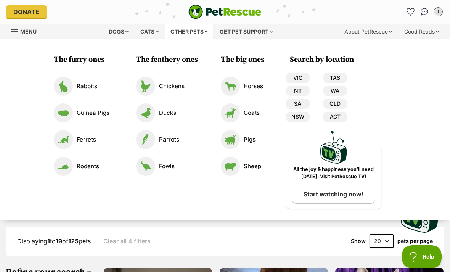
click at [304, 79] on link "VIC" at bounding box center [298, 78] width 24 height 10
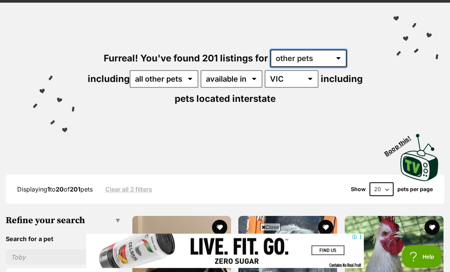
click at [325, 55] on select "any type of pet cats dogs other pets" at bounding box center [308, 59] width 76 height 18
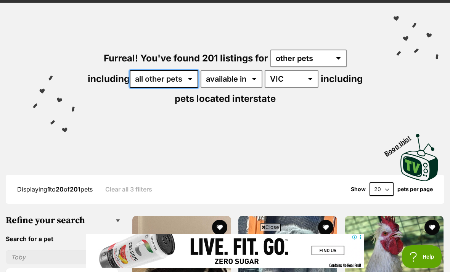
click at [187, 77] on select "all other pets Birds Chickens Cows Ducks Goats Guinea Pigs Horses Mice Pigs Rab…" at bounding box center [164, 79] width 69 height 18
click at [184, 83] on select "all other pets Birds Chickens Cows Ducks Goats Guinea Pigs Horses Mice Pigs Rab…" at bounding box center [164, 79] width 69 height 18
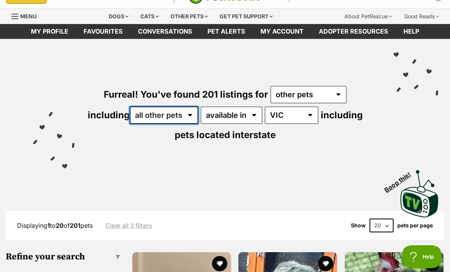
scroll to position [0, 0]
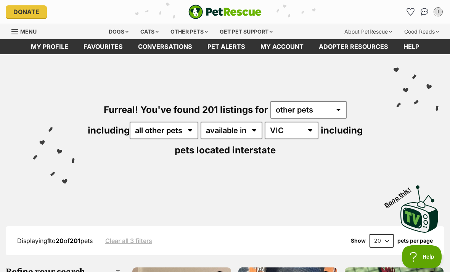
click at [188, 33] on div "Other pets" at bounding box center [189, 31] width 48 height 15
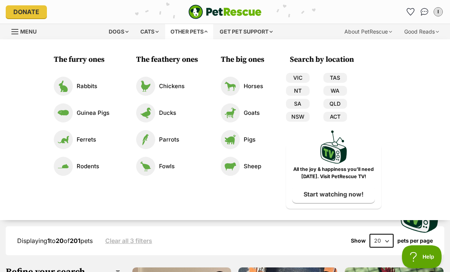
click at [69, 141] on img at bounding box center [63, 139] width 19 height 19
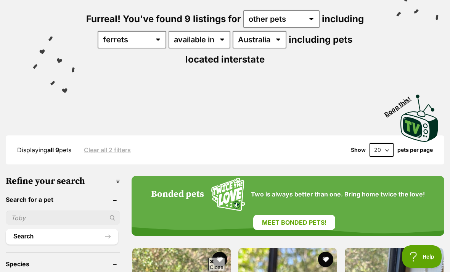
scroll to position [93, 0]
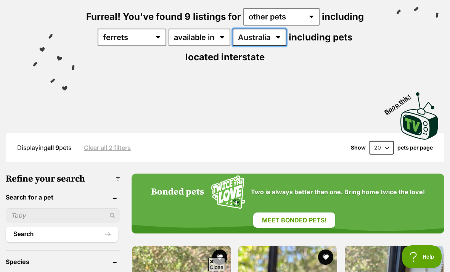
click at [268, 41] on select "Australia ACT [GEOGRAPHIC_DATA]" at bounding box center [259, 38] width 54 height 18
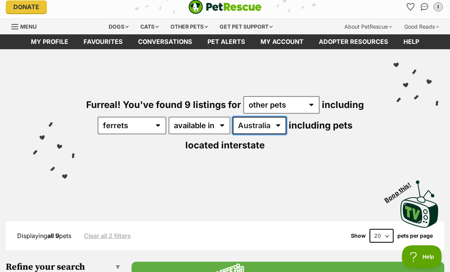
scroll to position [0, 0]
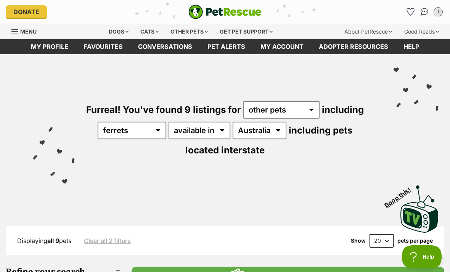
click at [114, 35] on div "Dogs" at bounding box center [118, 31] width 30 height 15
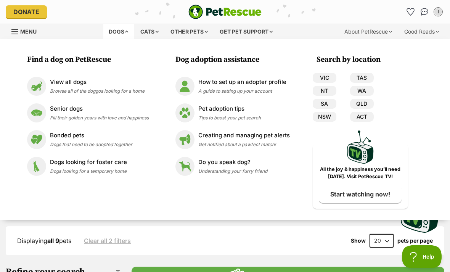
click at [36, 82] on img at bounding box center [36, 86] width 19 height 19
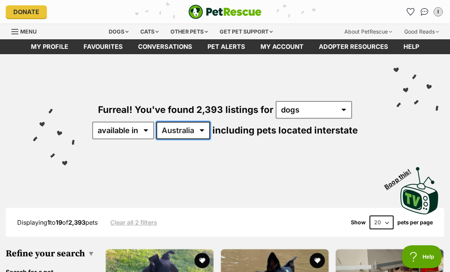
click at [199, 131] on select "Australia ACT NSW NT QLD SA TAS VIC WA" at bounding box center [183, 131] width 54 height 18
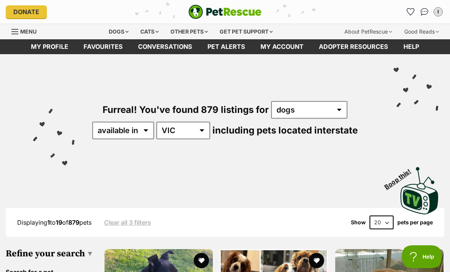
click at [117, 126] on select "available in located in" at bounding box center [123, 131] width 62 height 18
select select "disabled"
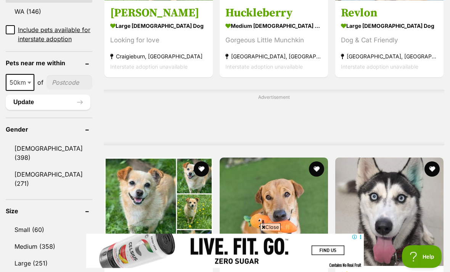
scroll to position [556, 0]
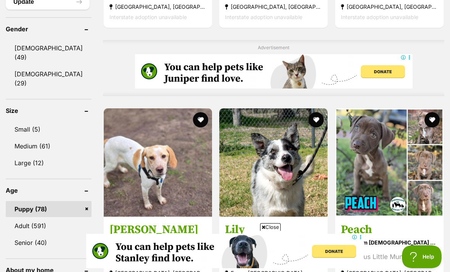
click at [23, 121] on link "Small (5)" at bounding box center [49, 129] width 86 height 16
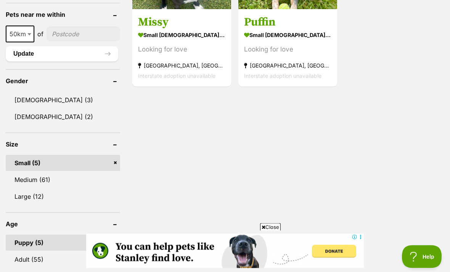
scroll to position [533, 0]
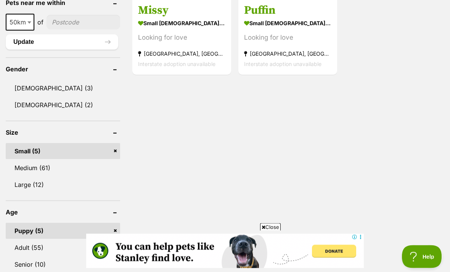
click at [21, 166] on link "Medium (61)" at bounding box center [63, 168] width 114 height 16
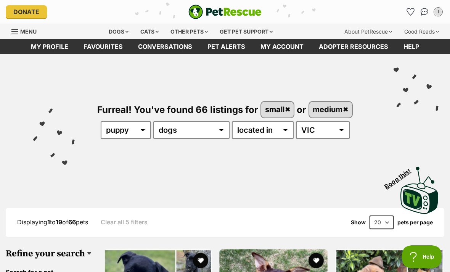
click at [285, 109] on link "small" at bounding box center [277, 110] width 32 height 16
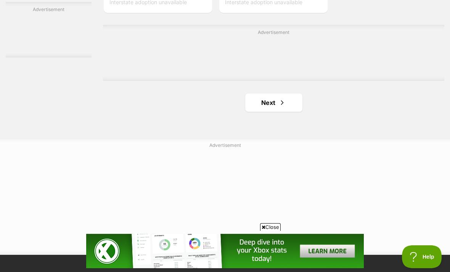
scroll to position [1724, 0]
click at [278, 105] on span "Next page" at bounding box center [282, 100] width 8 height 9
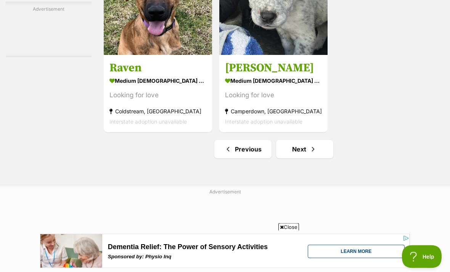
scroll to position [1767, 0]
click at [310, 158] on link "Next" at bounding box center [304, 149] width 57 height 18
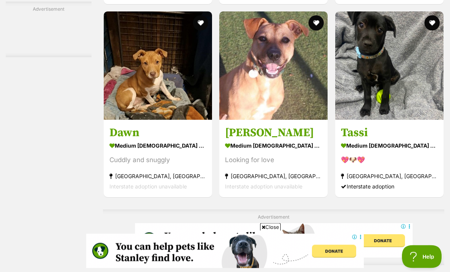
scroll to position [1342, 0]
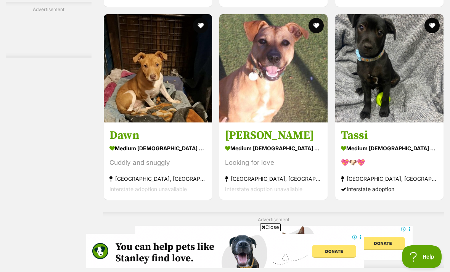
click at [431, 33] on button "favourite" at bounding box center [431, 25] width 15 height 15
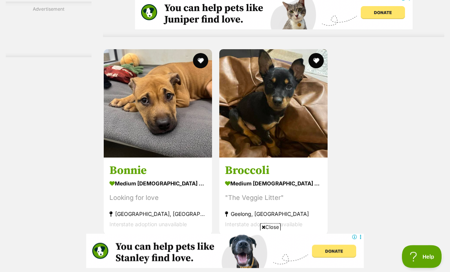
scroll to position [0, 0]
click at [313, 69] on button "favourite" at bounding box center [316, 60] width 15 height 15
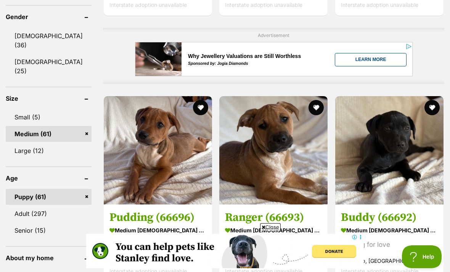
scroll to position [611, 0]
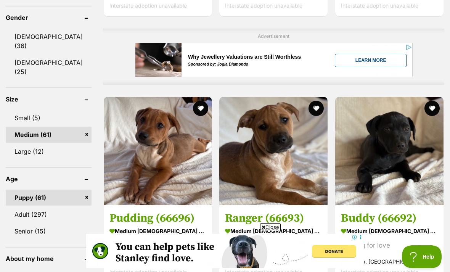
click at [60, 189] on link "Puppy (61)" at bounding box center [49, 197] width 86 height 16
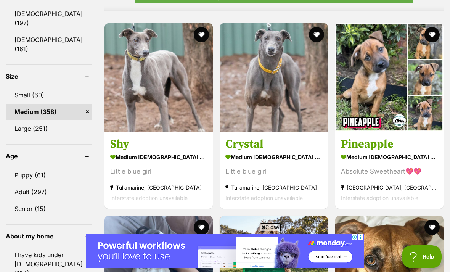
click at [16, 167] on link "Puppy (61)" at bounding box center [49, 175] width 87 height 16
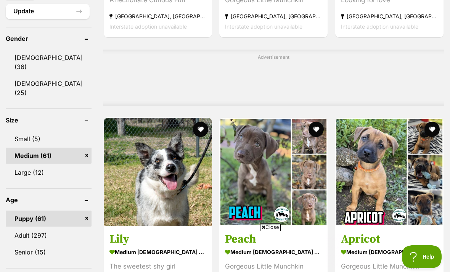
click at [19, 147] on link "Medium (61)" at bounding box center [49, 155] width 86 height 16
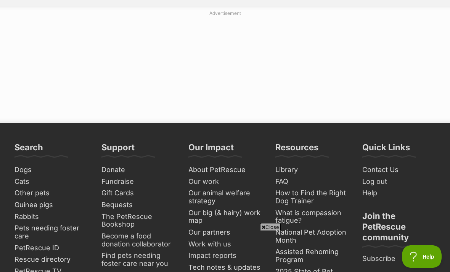
scroll to position [1854, 0]
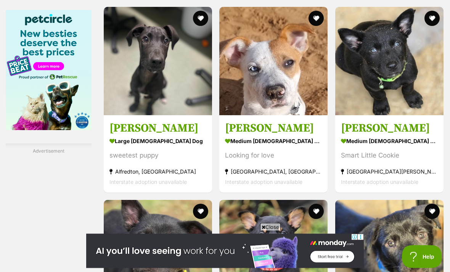
scroll to position [1157, 0]
click at [389, 103] on img at bounding box center [389, 61] width 108 height 108
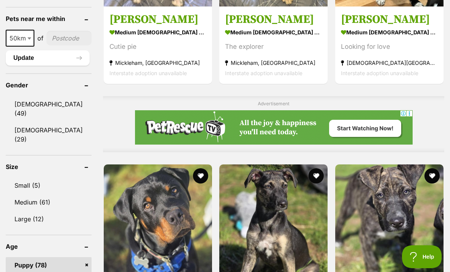
scroll to position [0, 0]
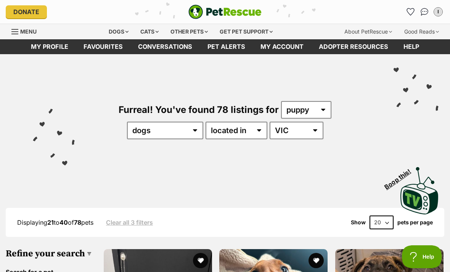
click at [110, 46] on link "Favourites" at bounding box center [103, 46] width 55 height 15
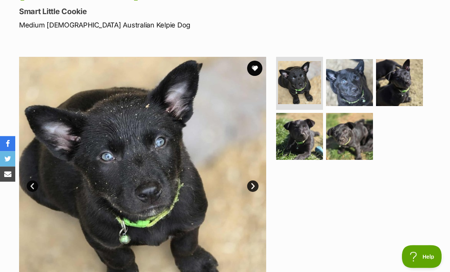
scroll to position [102, 0]
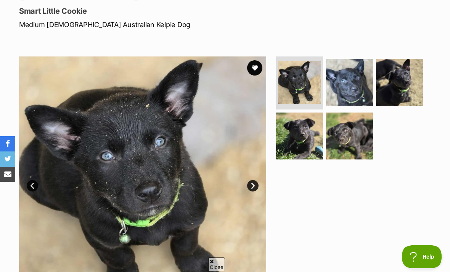
click at [362, 79] on img at bounding box center [349, 82] width 47 height 47
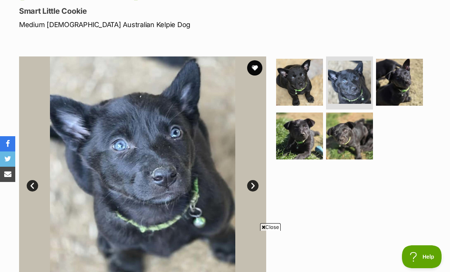
scroll to position [0, 0]
click at [395, 85] on img at bounding box center [399, 82] width 47 height 47
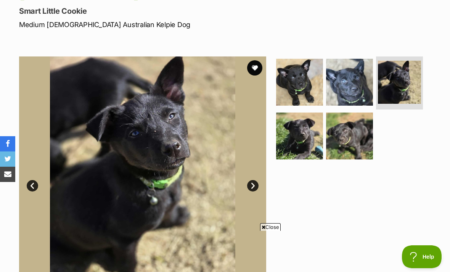
click at [306, 123] on img at bounding box center [299, 135] width 47 height 47
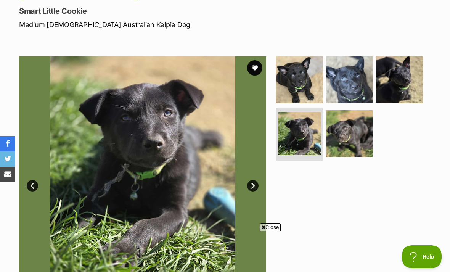
click at [348, 127] on img at bounding box center [349, 133] width 47 height 47
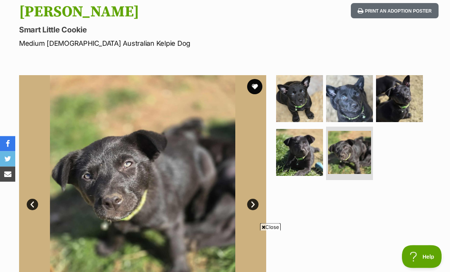
scroll to position [36, 0]
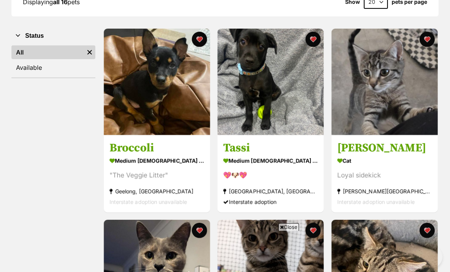
click at [184, 114] on img at bounding box center [157, 82] width 106 height 106
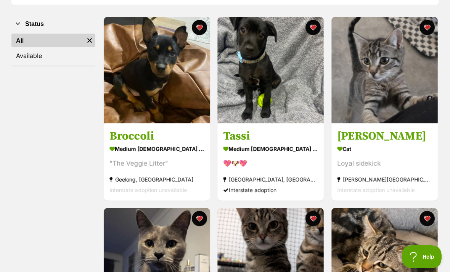
scroll to position [152, 0]
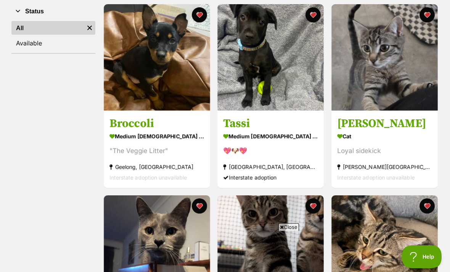
click at [298, 87] on img at bounding box center [270, 57] width 106 height 106
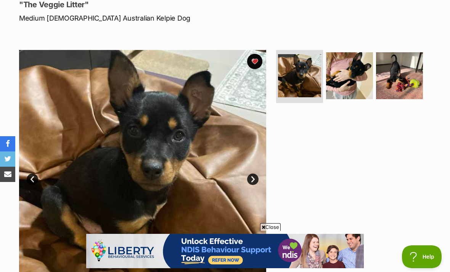
scroll to position [108, 0]
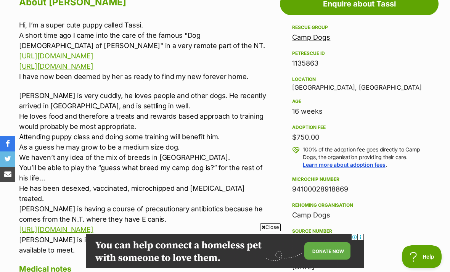
scroll to position [436, 0]
